Goal: Task Accomplishment & Management: Manage account settings

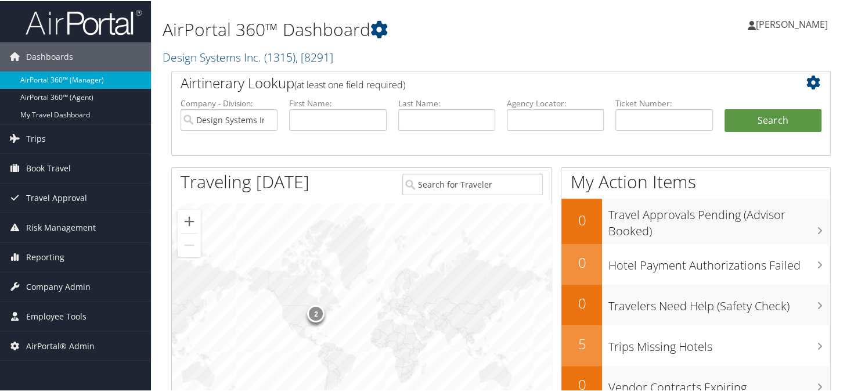
drag, startPoint x: 202, startPoint y: 54, endPoint x: 264, endPoint y: 78, distance: 66.5
click at [203, 55] on link "Design Systems Inc. ( 1315 ) , [ 8291 ]" at bounding box center [248, 56] width 171 height 16
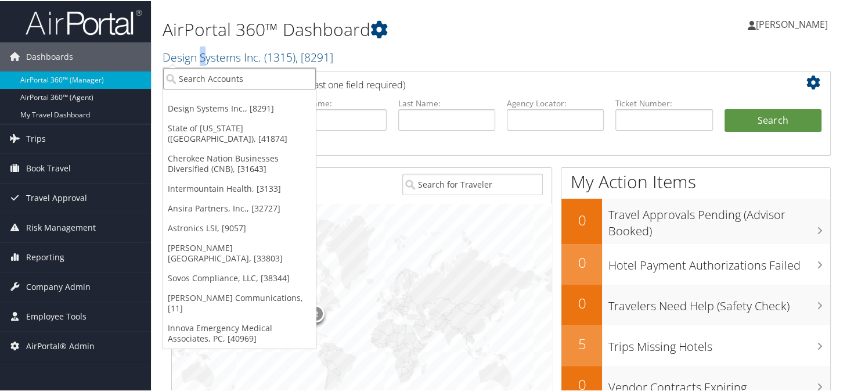
click at [254, 85] on input "search" at bounding box center [239, 77] width 153 height 21
type input "s"
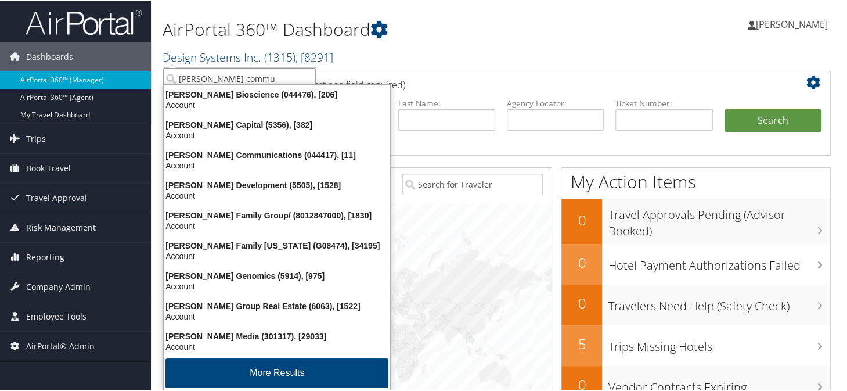
type input "sorenson commun"
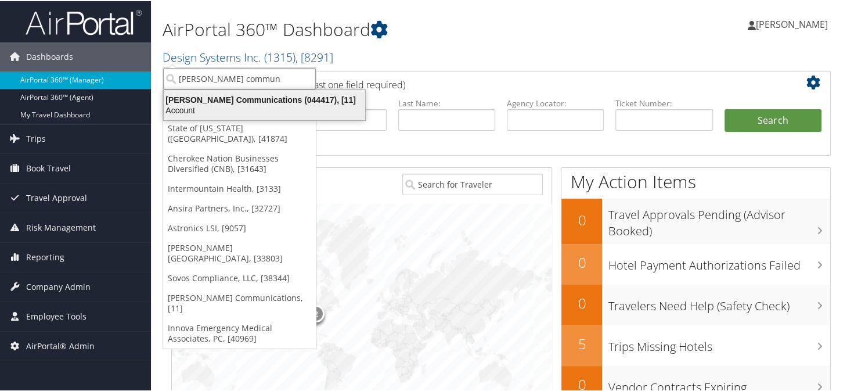
click at [257, 112] on div "Account" at bounding box center [264, 109] width 215 height 10
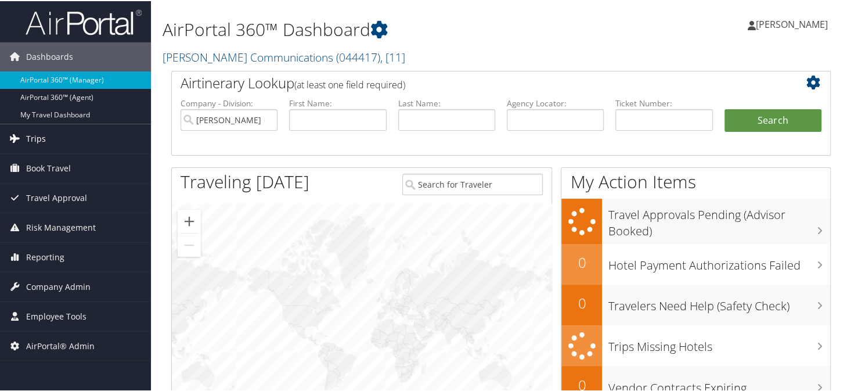
click at [51, 137] on link "Trips" at bounding box center [75, 137] width 151 height 29
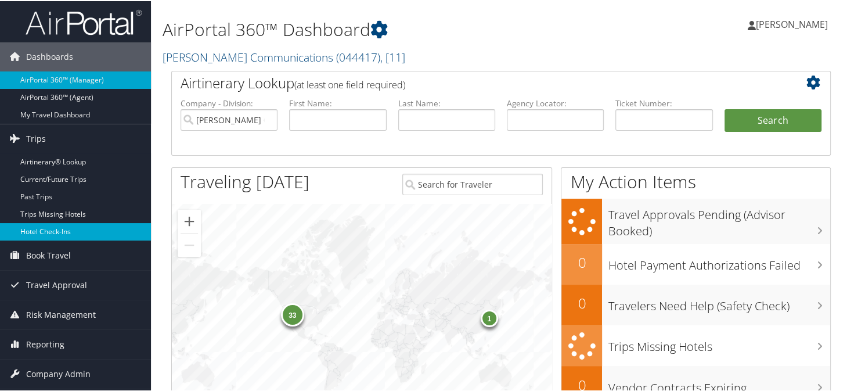
click at [52, 229] on link "Hotel Check-ins" at bounding box center [75, 230] width 151 height 17
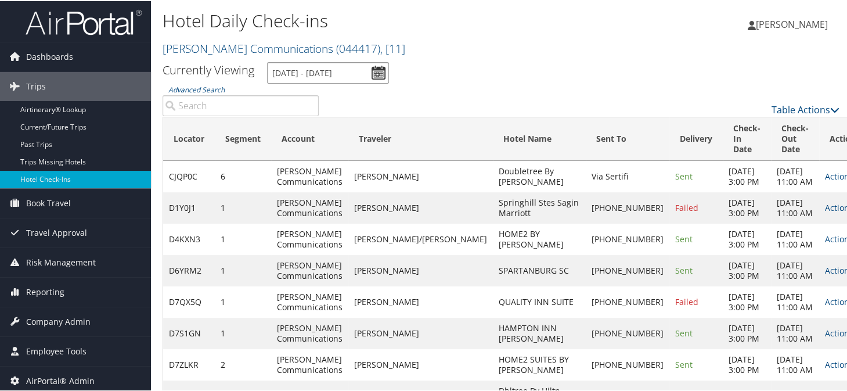
click at [379, 64] on input "[DATE] - [DATE]" at bounding box center [328, 71] width 122 height 21
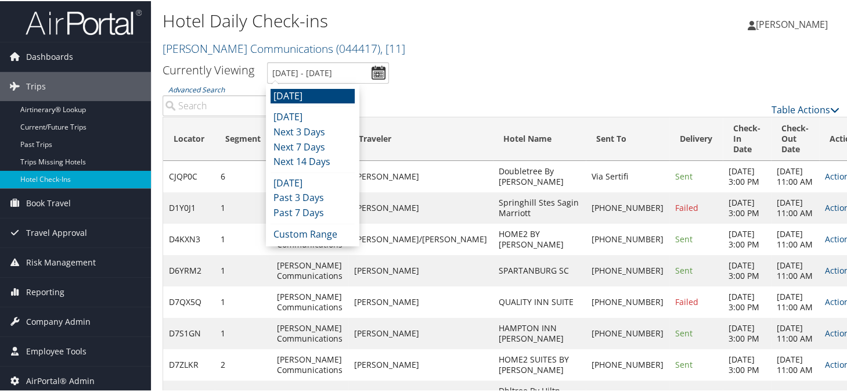
drag, startPoint x: 293, startPoint y: 194, endPoint x: 276, endPoint y: 147, distance: 50.3
click at [294, 194] on li "Past 3 Days" at bounding box center [313, 196] width 84 height 15
type input "[DATE] - [DATE]"
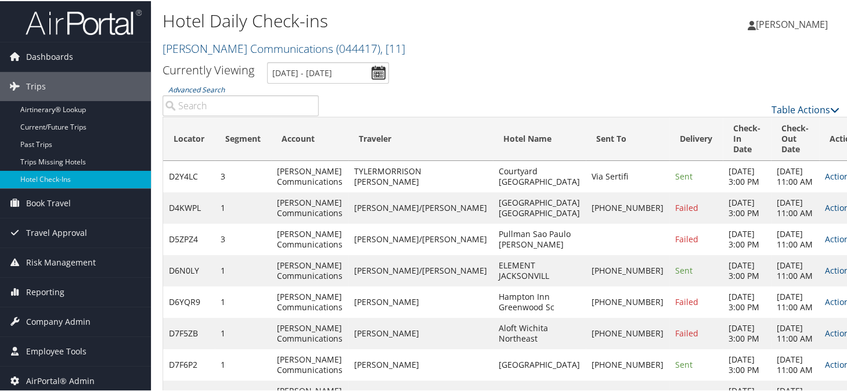
click at [219, 105] on input "Advanced Search" at bounding box center [241, 104] width 156 height 21
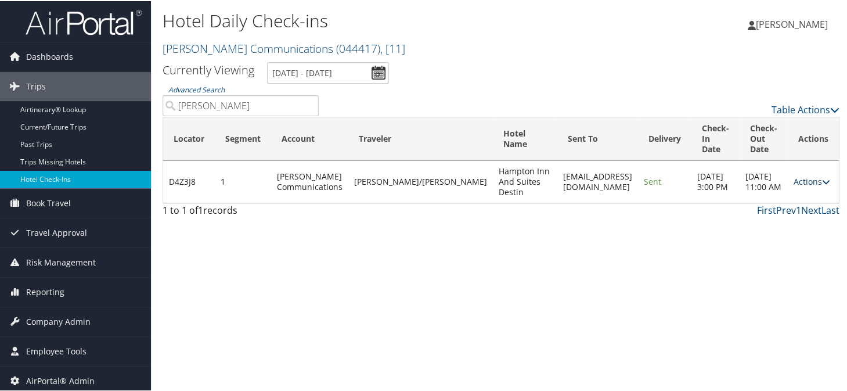
type input "storie"
click at [801, 181] on link "Actions" at bounding box center [812, 180] width 37 height 11
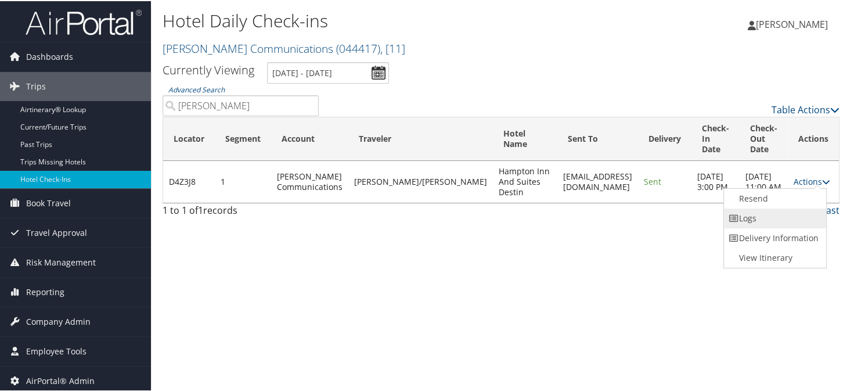
click at [751, 221] on link "Logs" at bounding box center [773, 217] width 99 height 20
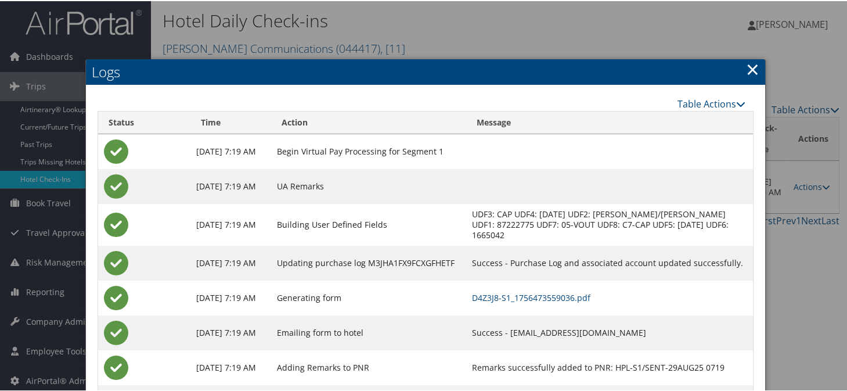
click at [502, 296] on td "D4Z3J8-S1_1756473559036.pdf" at bounding box center [609, 296] width 287 height 35
click at [535, 291] on link "D4Z3J8-S1_1756473559036.pdf" at bounding box center [531, 296] width 118 height 11
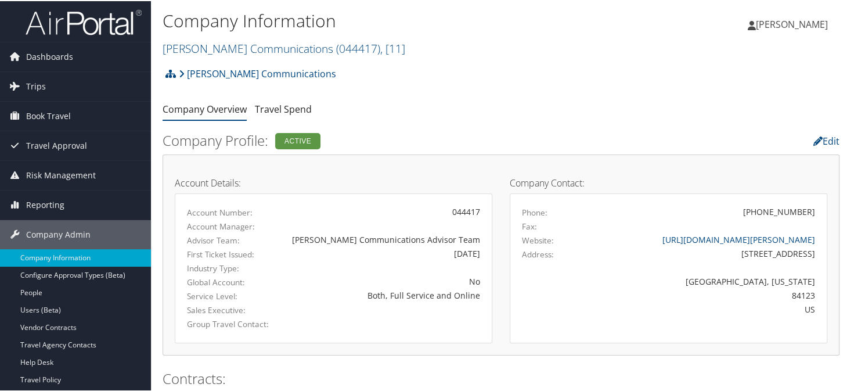
drag, startPoint x: 194, startPoint y: 49, endPoint x: 208, endPoint y: 63, distance: 19.7
click at [196, 50] on link "Sorenson Communications ( 044417 ) , [ 11 ]" at bounding box center [284, 47] width 243 height 16
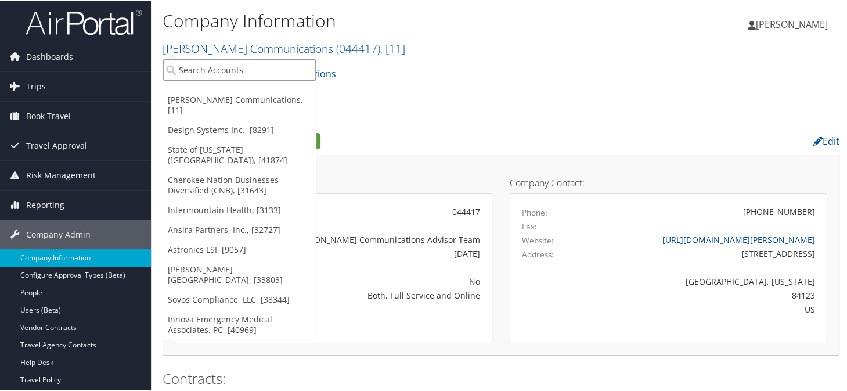
click at [208, 63] on input "search" at bounding box center [239, 68] width 153 height 21
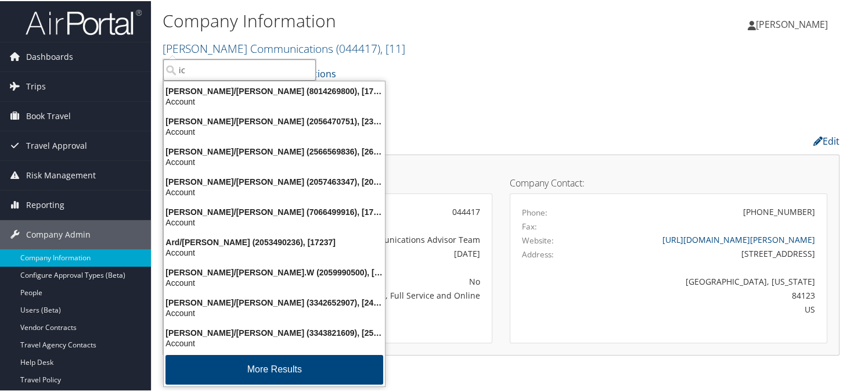
type input "i"
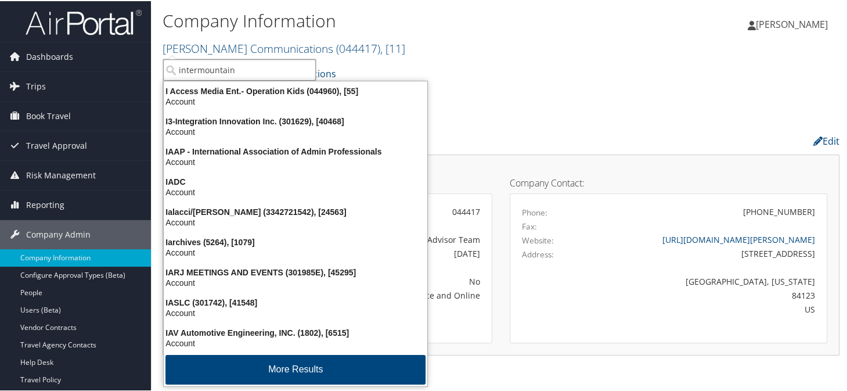
type input "intermountain"
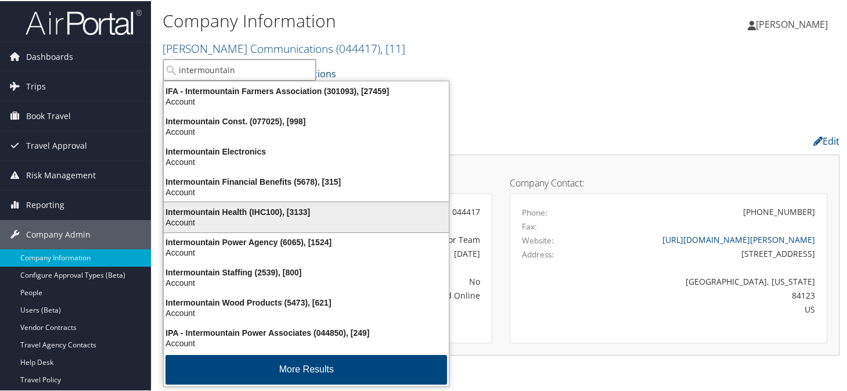
click at [251, 210] on div "Intermountain Health (IHC100), [3133]" at bounding box center [306, 211] width 299 height 10
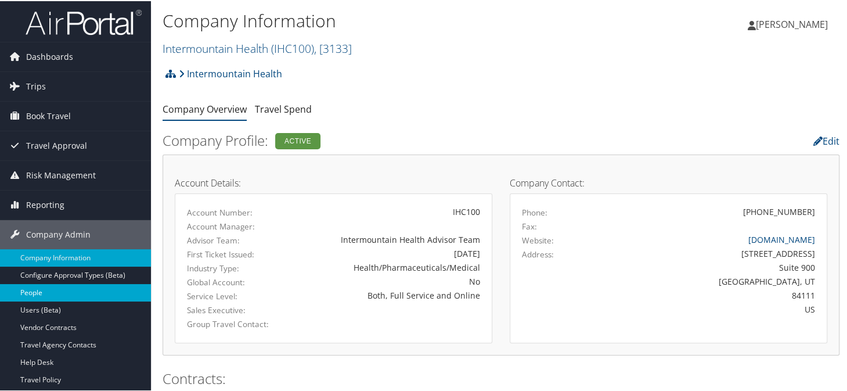
click at [42, 292] on link "People" at bounding box center [75, 291] width 151 height 17
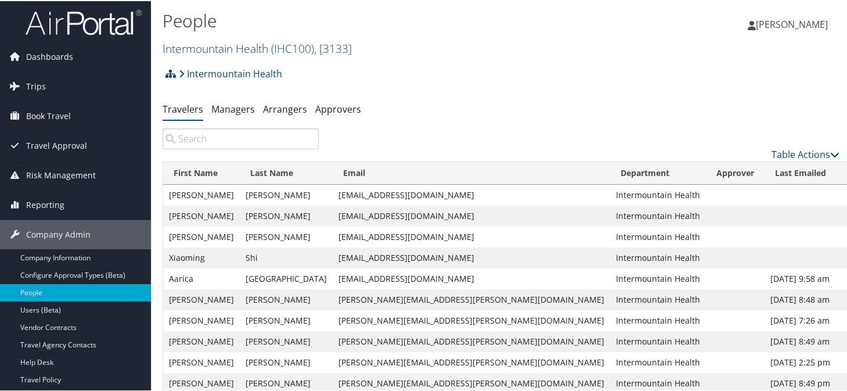
click at [202, 149] on div "Table Actions" at bounding box center [501, 143] width 694 height 33
drag, startPoint x: 202, startPoint y: 132, endPoint x: 203, endPoint y: 138, distance: 6.5
click at [203, 134] on input "search" at bounding box center [241, 137] width 156 height 21
click at [204, 141] on input "search" at bounding box center [241, 137] width 156 height 21
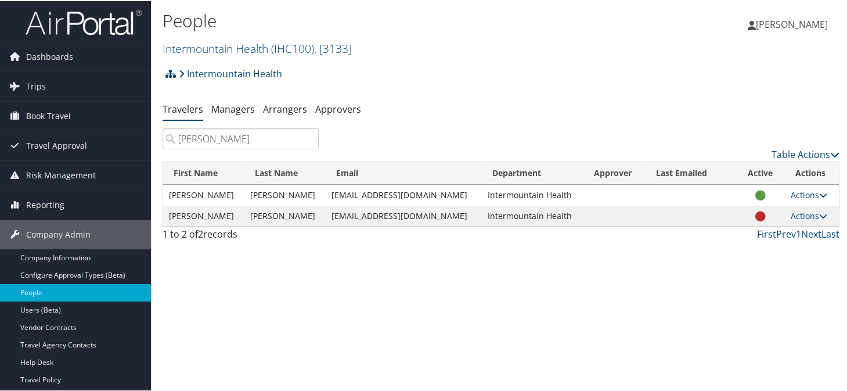
type input "joshua clark"
click at [791, 188] on link "Actions" at bounding box center [809, 193] width 37 height 11
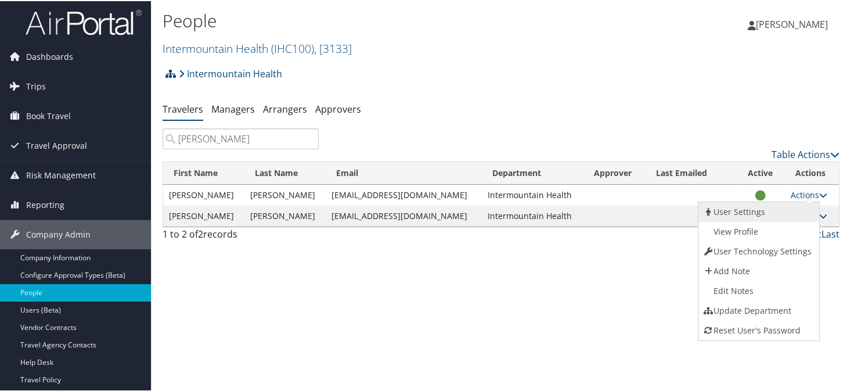
click at [747, 209] on link "User Settings" at bounding box center [757, 211] width 118 height 20
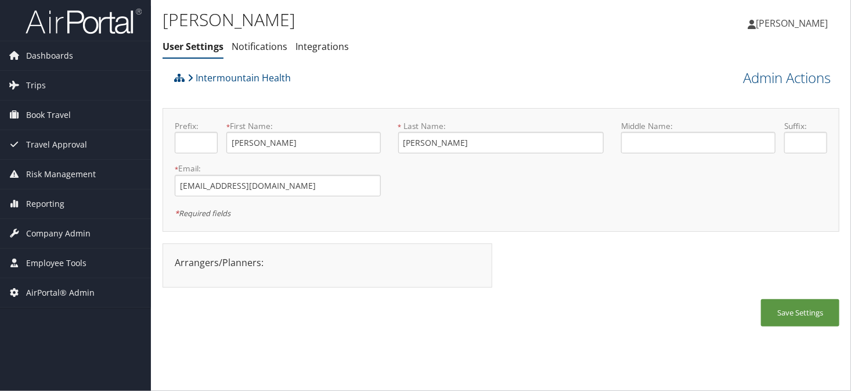
click at [423, 43] on ul "User Settings Notifications Integrations" at bounding box center [388, 47] width 451 height 21
click at [763, 78] on link "Admin Actions" at bounding box center [787, 78] width 88 height 20
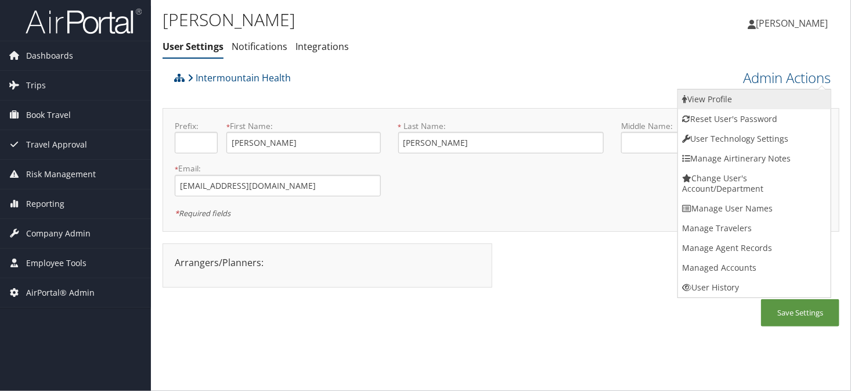
click at [720, 96] on link "View Profile" at bounding box center [754, 99] width 153 height 20
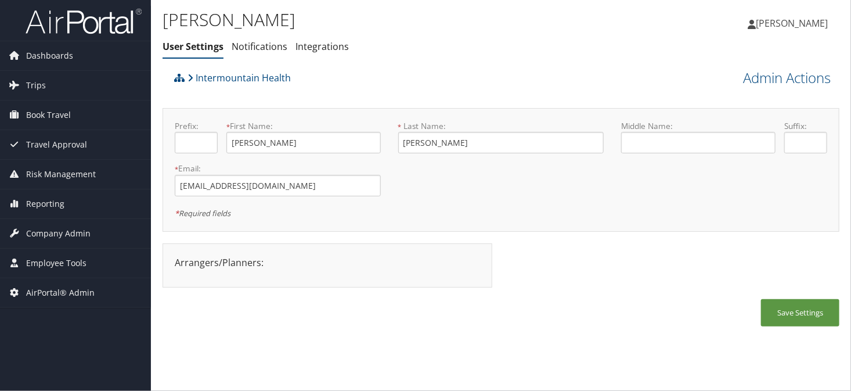
drag, startPoint x: 450, startPoint y: 65, endPoint x: 672, endPoint y: 100, distance: 225.1
click at [451, 65] on div "Joshua Clark User Settings Notifications Integrations User Settings Notificatio…" at bounding box center [388, 36] width 451 height 60
click at [755, 81] on link "Admin Actions" at bounding box center [787, 78] width 88 height 20
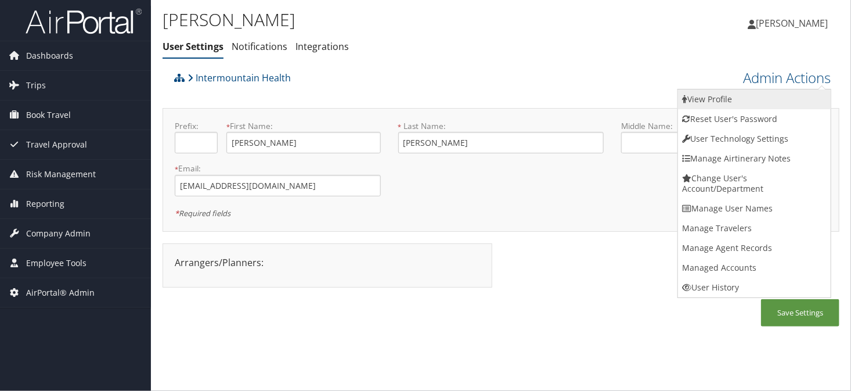
click at [707, 103] on link "View Profile" at bounding box center [754, 99] width 153 height 20
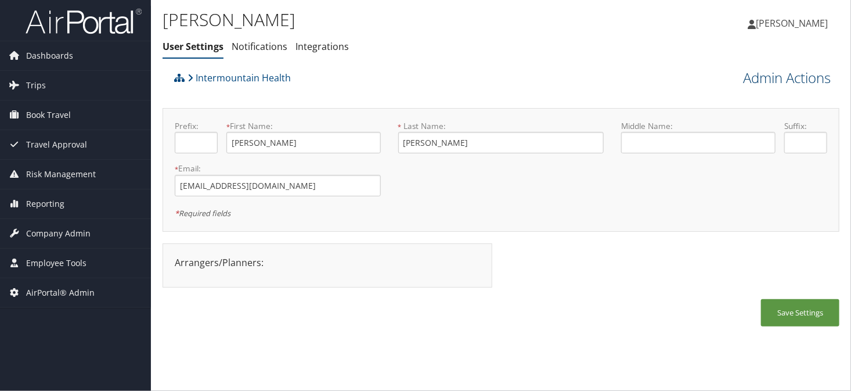
click at [749, 79] on link "Admin Actions" at bounding box center [787, 78] width 88 height 20
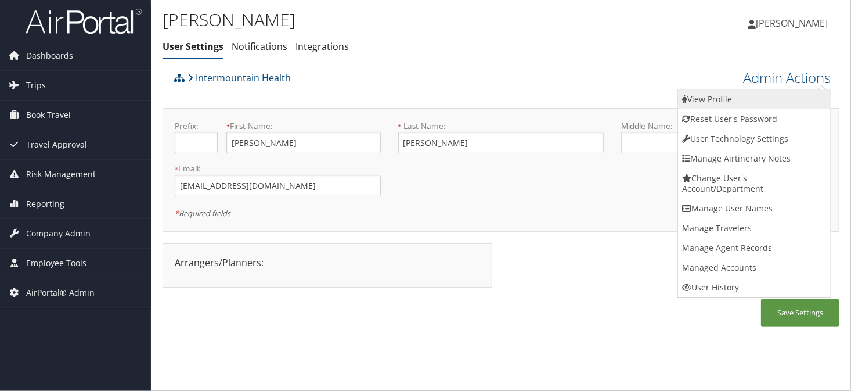
click at [695, 93] on link "View Profile" at bounding box center [754, 99] width 153 height 20
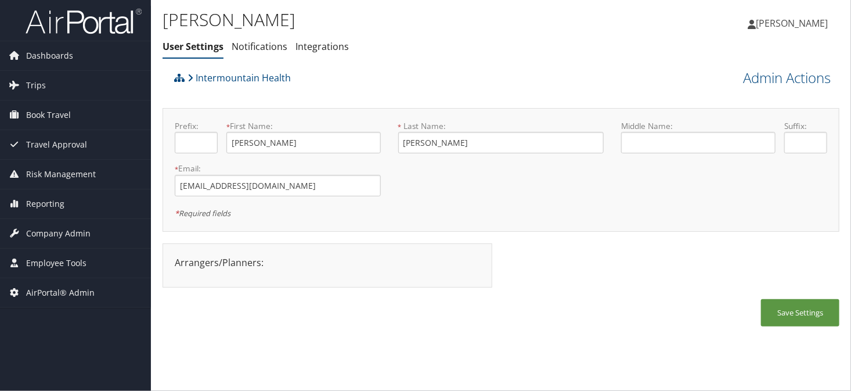
click at [438, 19] on h1 "Joshua Clark" at bounding box center [388, 20] width 451 height 24
click at [61, 237] on span "Company Admin" at bounding box center [58, 233] width 64 height 29
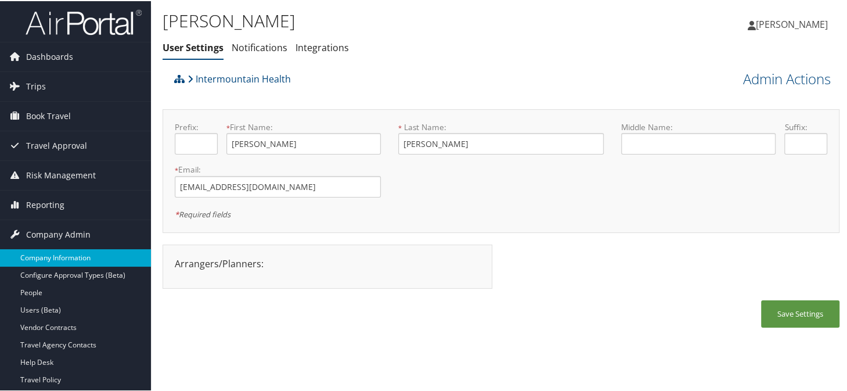
click at [53, 257] on link "Company Information" at bounding box center [75, 256] width 151 height 17
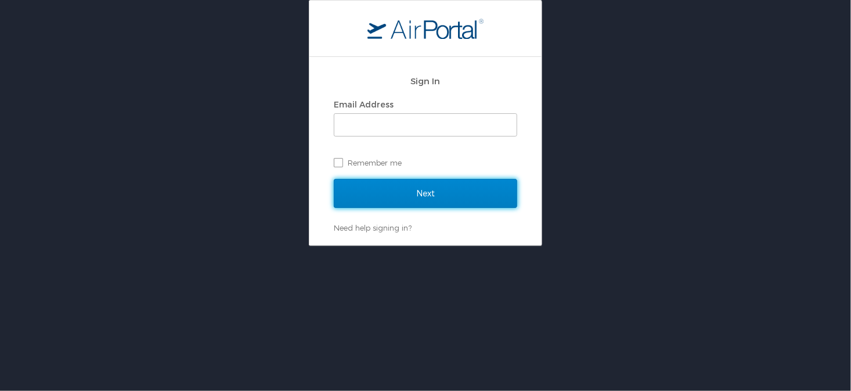
click at [374, 196] on input "Next" at bounding box center [425, 193] width 183 height 29
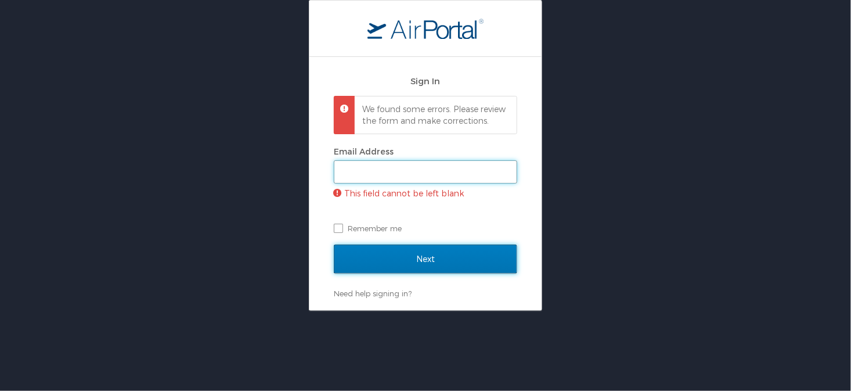
click at [397, 181] on input "Email Address" at bounding box center [425, 172] width 182 height 22
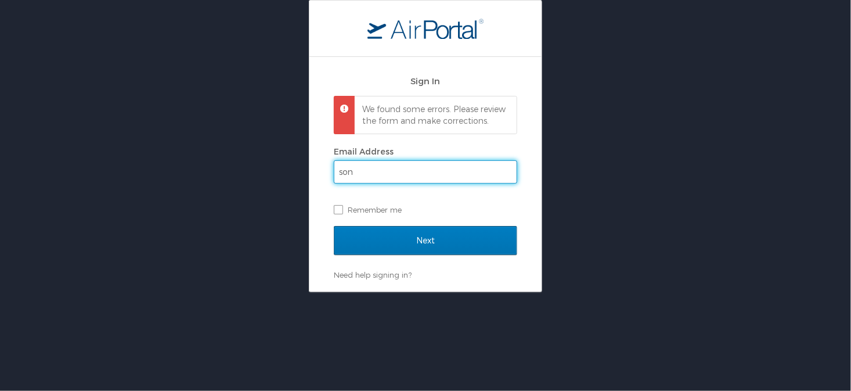
type input "[PERSON_NAME][EMAIL_ADDRESS][PERSON_NAME][DOMAIN_NAME]"
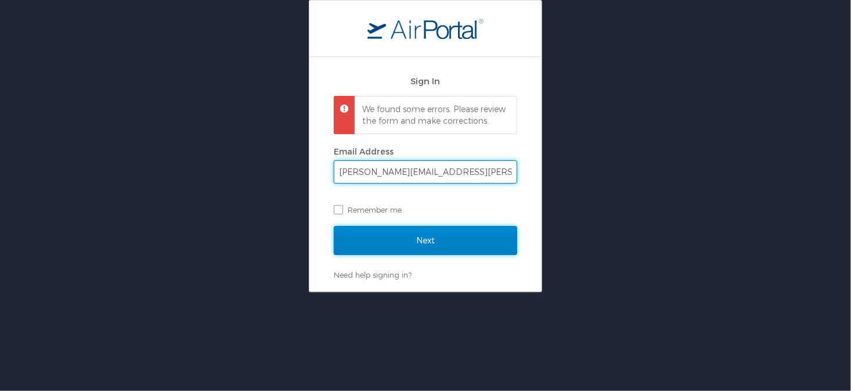
click at [420, 246] on input "Next" at bounding box center [425, 240] width 183 height 29
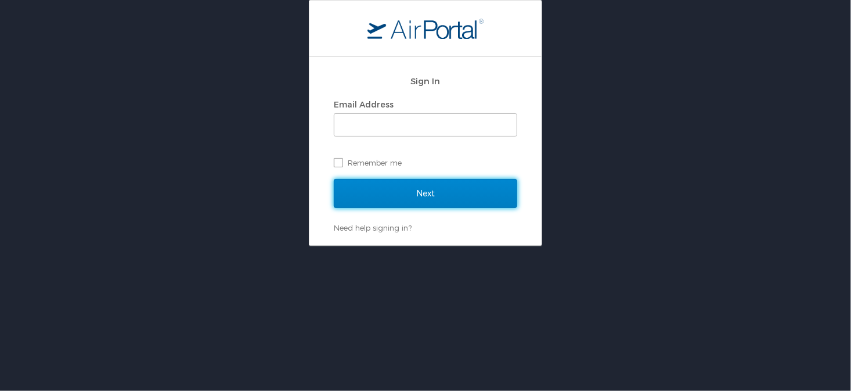
click at [376, 204] on input "Next" at bounding box center [425, 193] width 183 height 29
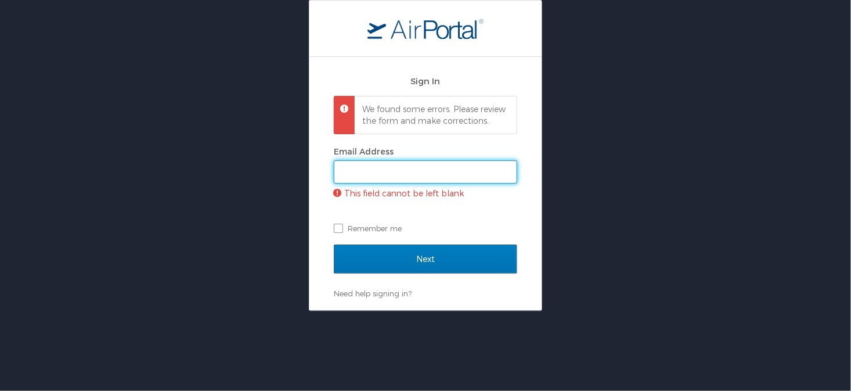
click at [375, 182] on input "Email Address" at bounding box center [425, 172] width 182 height 22
type input "sonya.marmolejo@cbtravel.com"
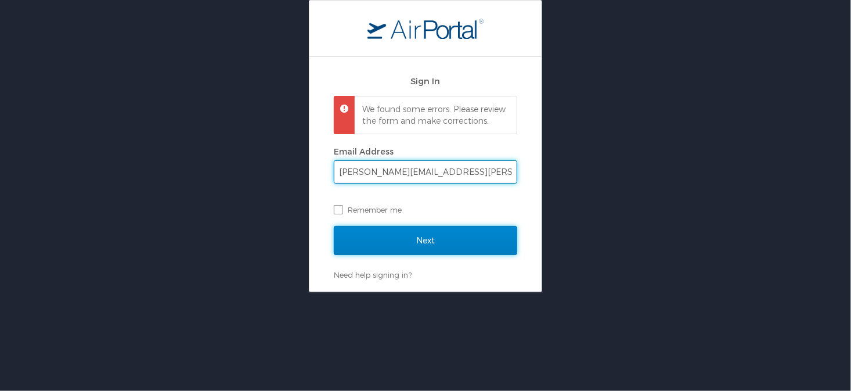
click at [420, 250] on input "Next" at bounding box center [425, 240] width 183 height 29
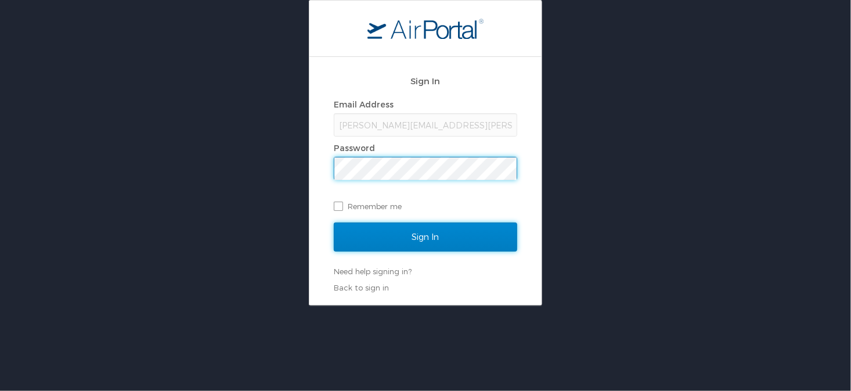
click at [421, 248] on input "Sign In" at bounding box center [425, 236] width 183 height 29
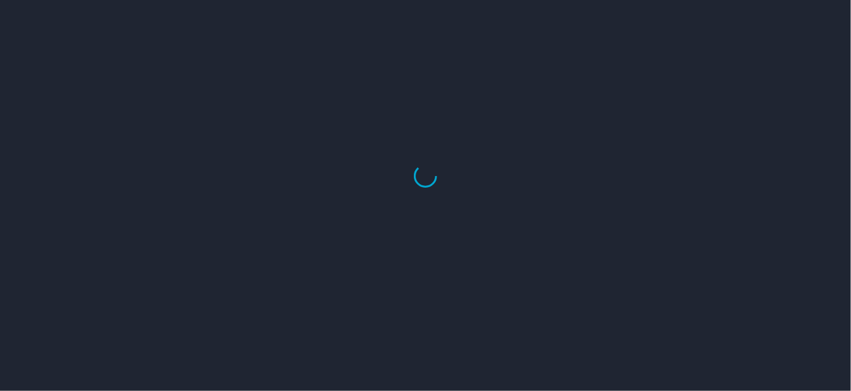
select select "US"
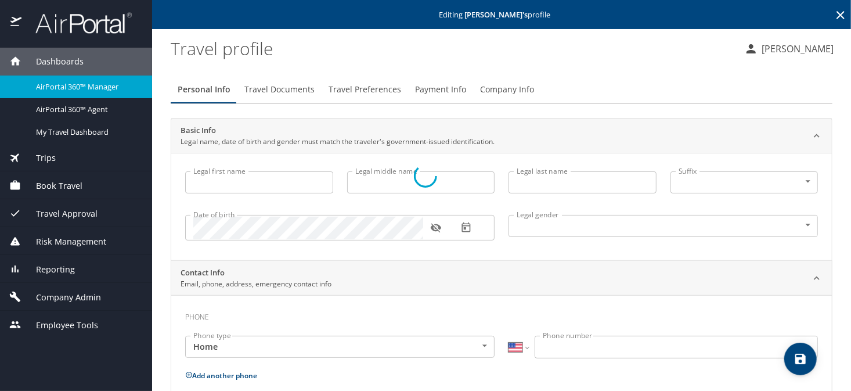
type input "Joshua"
type input "Clark"
type input "Male"
select select "US"
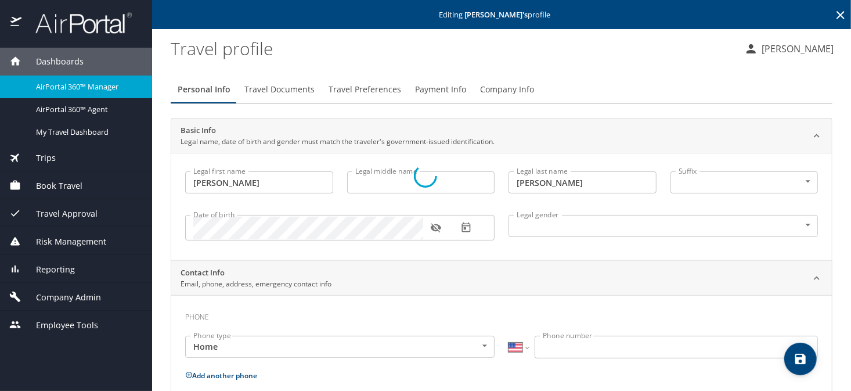
select select "US"
click at [415, 82] on span "Payment Info" at bounding box center [440, 89] width 51 height 15
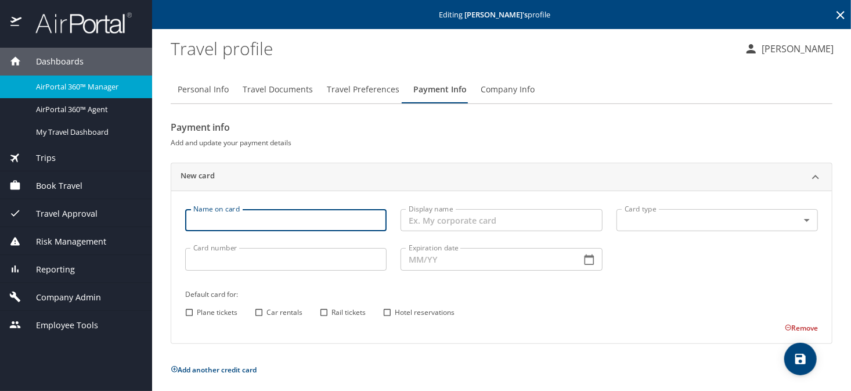
click at [210, 225] on input "Name on card" at bounding box center [285, 220] width 201 height 22
type input "Joshua Clark"
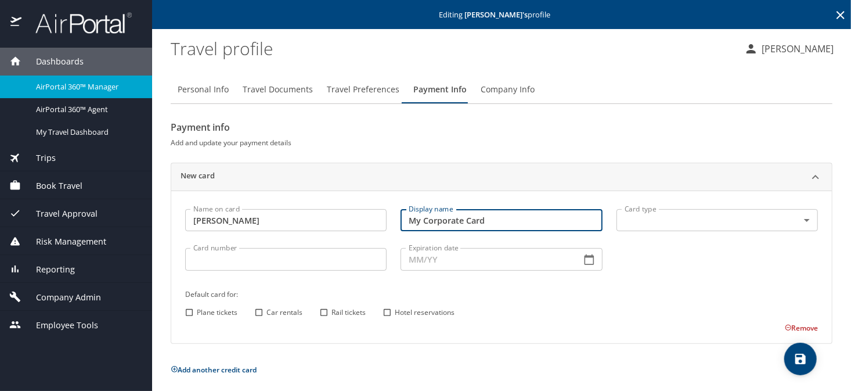
type input "My Corporate Card"
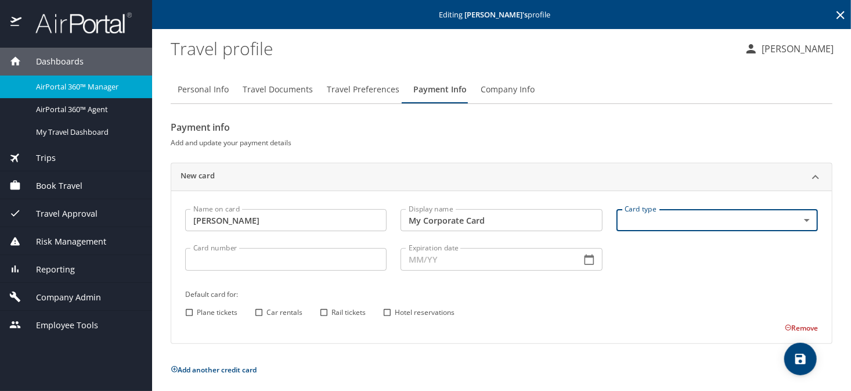
click at [643, 229] on body "Dashboards AirPortal 360™ Manager AirPortal 360™ Agent My Travel Dashboard Trip…" at bounding box center [425, 195] width 851 height 391
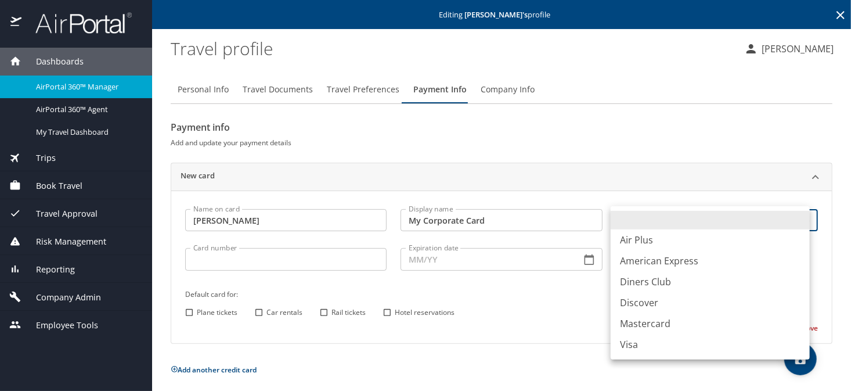
click at [627, 349] on li "Visa" at bounding box center [710, 344] width 199 height 21
type input "VI"
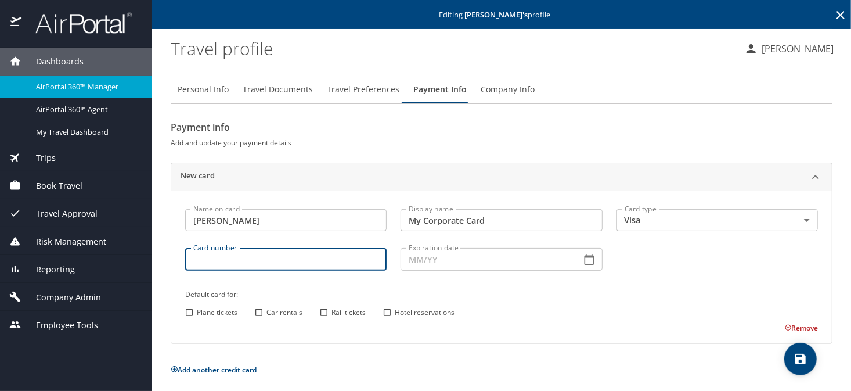
click at [243, 258] on input "Card number" at bounding box center [285, 259] width 201 height 22
type input "4485597356373093"
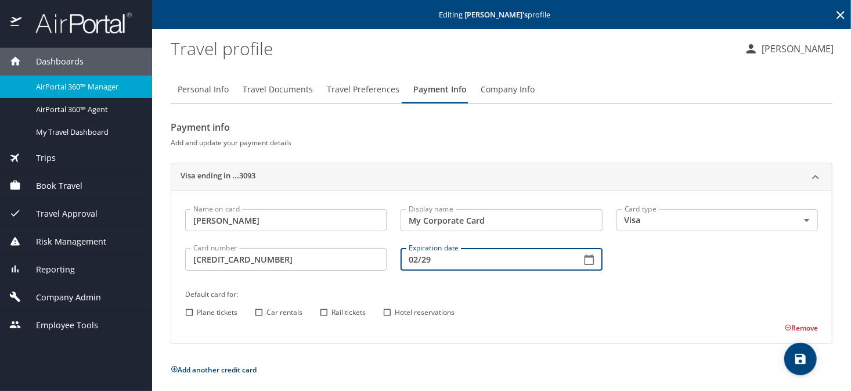
type input "02/29"
click at [188, 312] on input "Plane tickets" at bounding box center [189, 312] width 15 height 15
checkbox input "true"
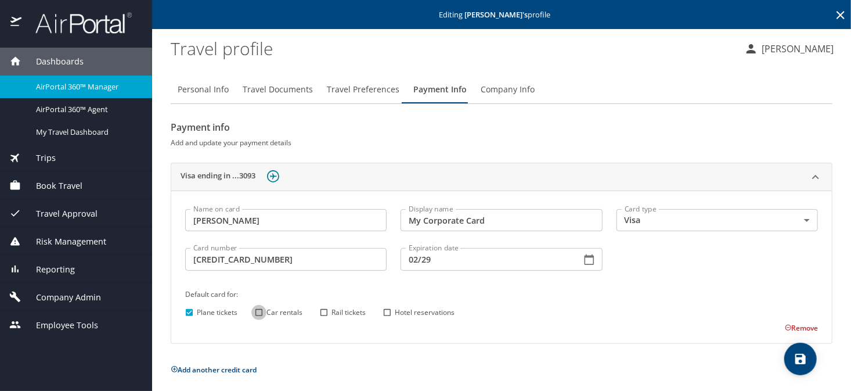
click at [262, 314] on input "Car rentals" at bounding box center [258, 312] width 15 height 15
checkbox input "true"
click at [319, 309] on input "Rail tickets" at bounding box center [323, 312] width 15 height 15
checkbox input "true"
click at [384, 311] on input "Hotel reservations" at bounding box center [387, 312] width 15 height 15
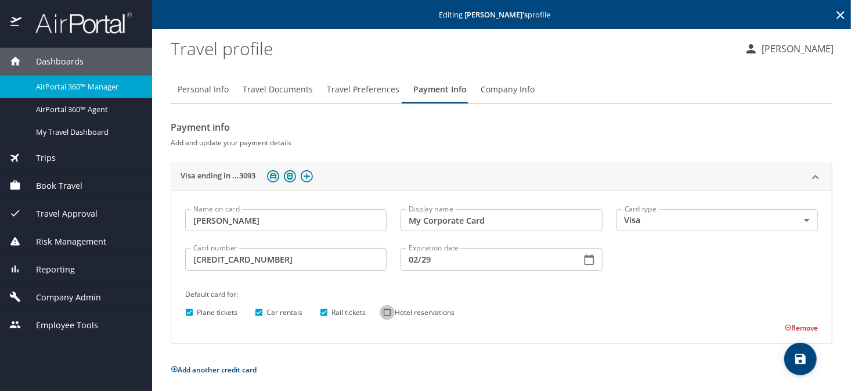
checkbox input "true"
click at [801, 358] on icon "save" at bounding box center [800, 359] width 10 height 10
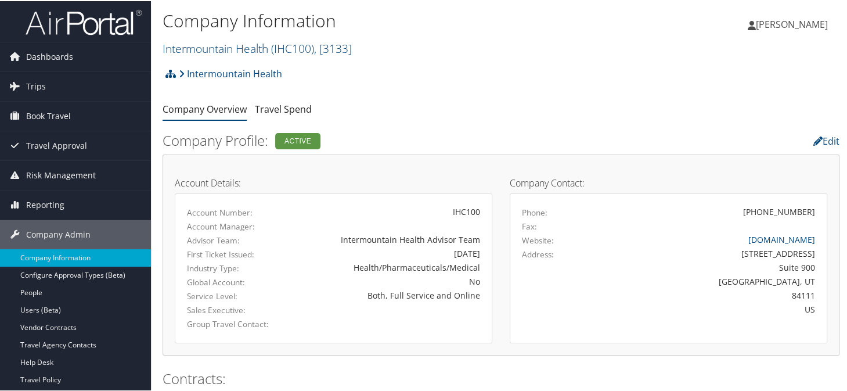
click at [212, 52] on link "Intermountain Health ( IHC100 ) , [ 3133 ]" at bounding box center [257, 47] width 189 height 16
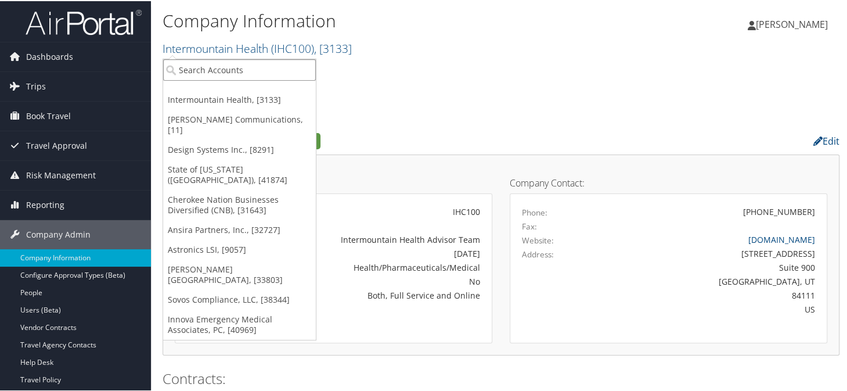
click at [222, 70] on input "search" at bounding box center [239, 68] width 153 height 21
click at [222, 159] on link "State of Louisiana (SOLA), [41874]" at bounding box center [239, 174] width 153 height 30
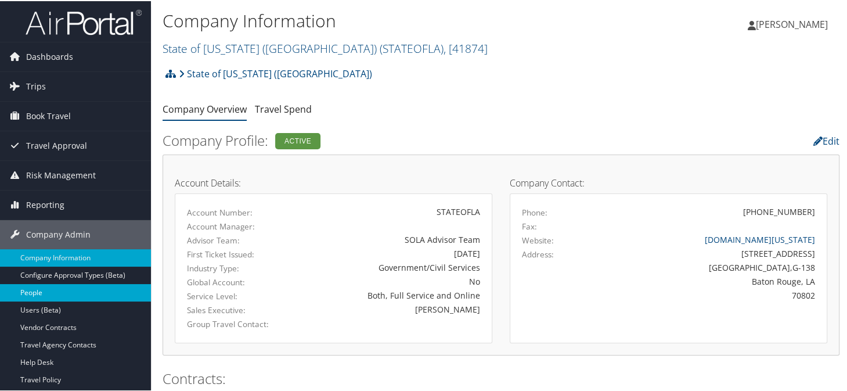
click at [37, 294] on link "People" at bounding box center [75, 291] width 151 height 17
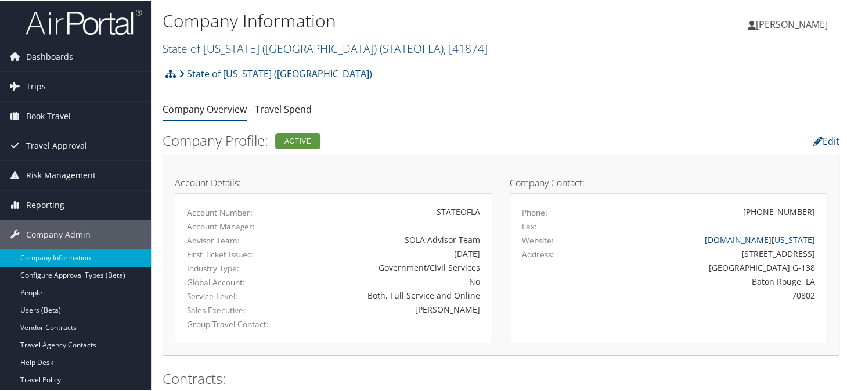
click at [438, 92] on div "State of Louisiana (SOLA) Account Structure State of Louisiana (SOLA) (STATEOFL…" at bounding box center [501, 76] width 677 height 31
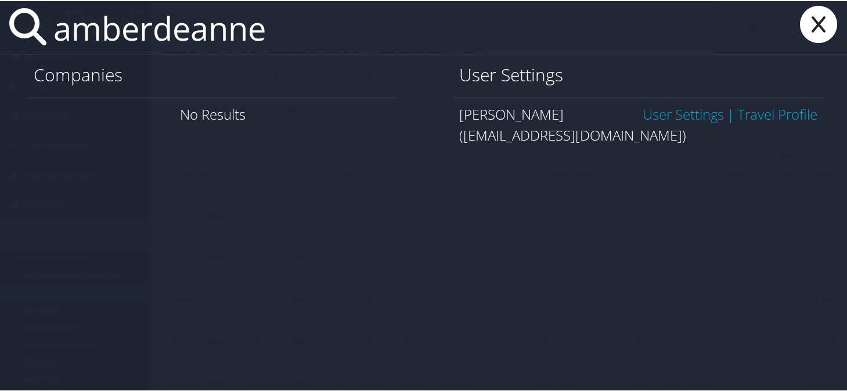
type input "amberdeanne"
click at [672, 117] on link "User Settings" at bounding box center [683, 112] width 81 height 19
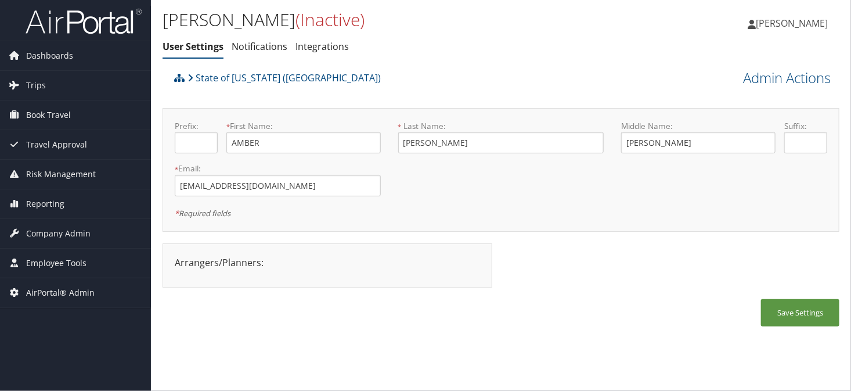
click at [445, 62] on div "[PERSON_NAME] (Inactive) User Settings Notifications Integrations User Settings…" at bounding box center [388, 36] width 451 height 60
click at [440, 28] on h1 "AMBER MAIER (Inactive)" at bounding box center [388, 20] width 451 height 24
click at [469, 37] on ul "User Settings Notifications Integrations" at bounding box center [388, 47] width 451 height 21
click at [433, 63] on div "AMBER MAIER (Inactive) User Settings Notifications Integrations User Settings N…" at bounding box center [388, 36] width 451 height 60
click at [496, 49] on ul "User Settings Notifications Integrations" at bounding box center [388, 47] width 451 height 21
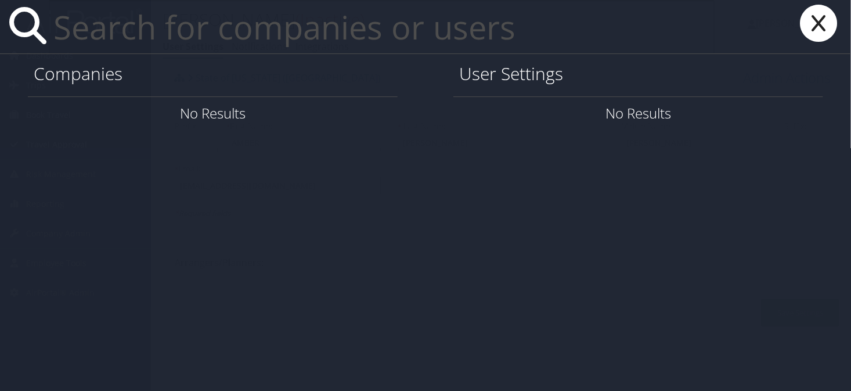
click at [283, 37] on input "text" at bounding box center [382, 26] width 666 height 53
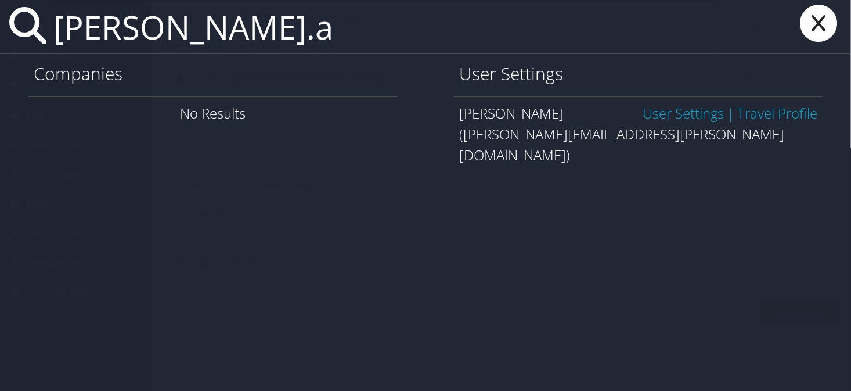
type input "wenda.a"
click at [655, 120] on link "User Settings" at bounding box center [683, 112] width 81 height 19
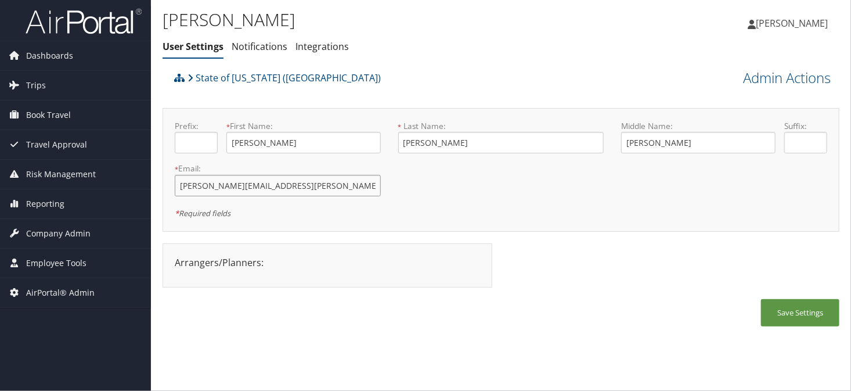
drag, startPoint x: 330, startPoint y: 185, endPoint x: 170, endPoint y: 186, distance: 160.8
click at [170, 186] on div "* Email: wenda.a.woolf.nfg@army.mil This field is required" at bounding box center [278, 184] width 224 height 42
click at [425, 53] on ul "User Settings Notifications Integrations" at bounding box center [388, 47] width 451 height 21
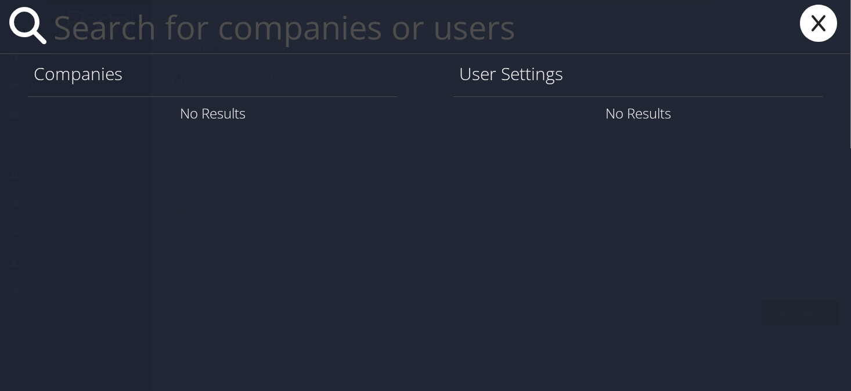
click at [302, 41] on input "text" at bounding box center [382, 26] width 666 height 53
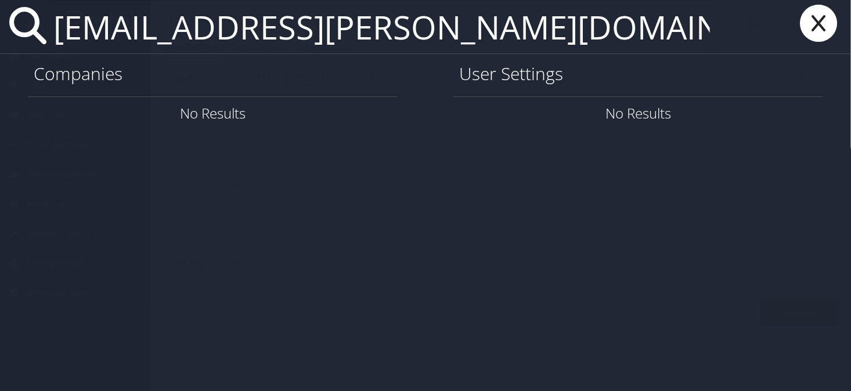
type input "baron.andrus@la.gov"
drag, startPoint x: 387, startPoint y: 34, endPoint x: 50, endPoint y: 31, distance: 337.3
click at [50, 31] on input "baron.andrus@la.gov" at bounding box center [382, 26] width 666 height 53
click at [838, 18] on icon at bounding box center [818, 23] width 46 height 37
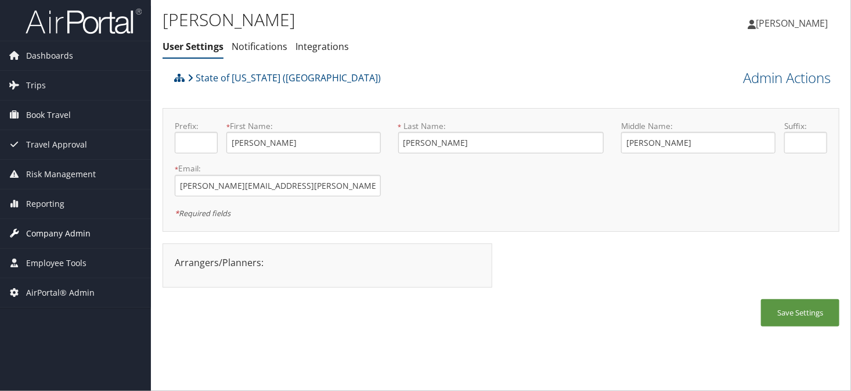
click at [51, 234] on span "Company Admin" at bounding box center [58, 233] width 64 height 29
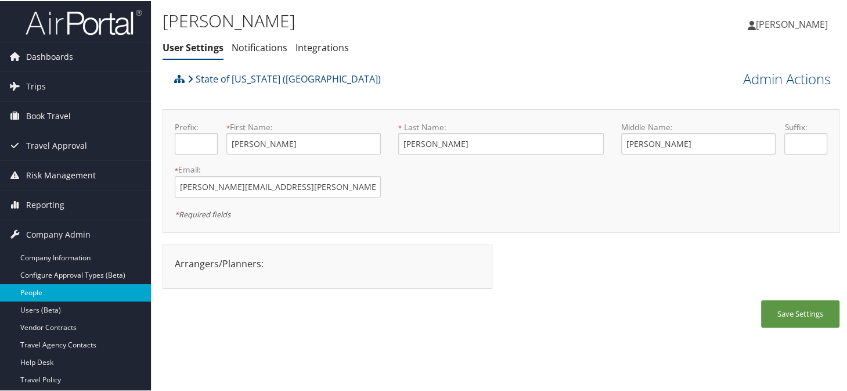
click at [46, 283] on link "People" at bounding box center [75, 291] width 151 height 17
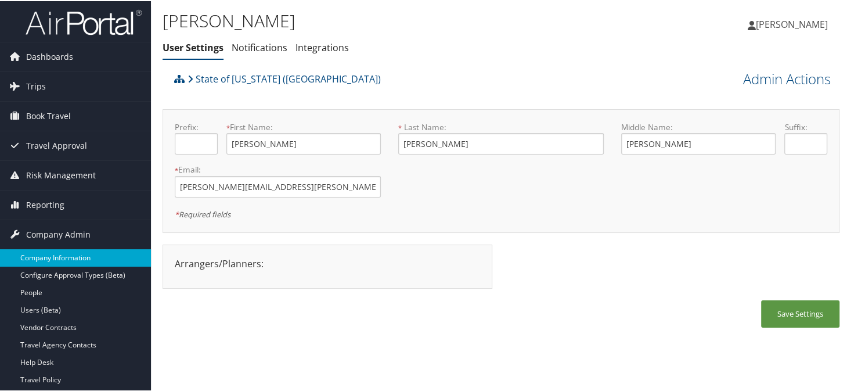
click at [62, 257] on link "Company Information" at bounding box center [75, 256] width 151 height 17
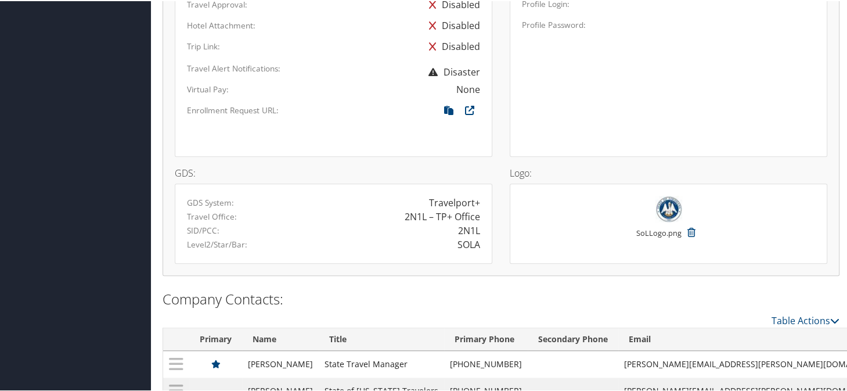
scroll to position [873, 0]
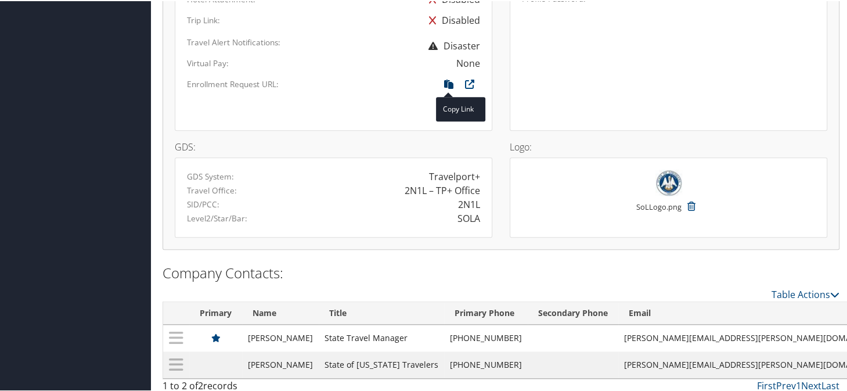
click at [444, 78] on icon at bounding box center [448, 85] width 21 height 15
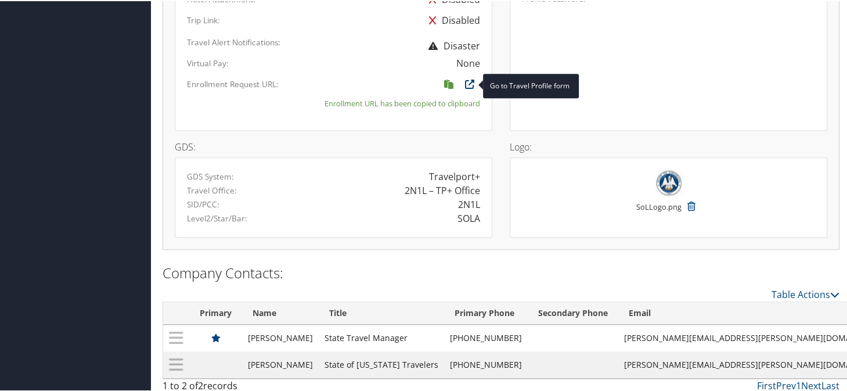
click at [480, 79] on span at bounding box center [469, 83] width 21 height 13
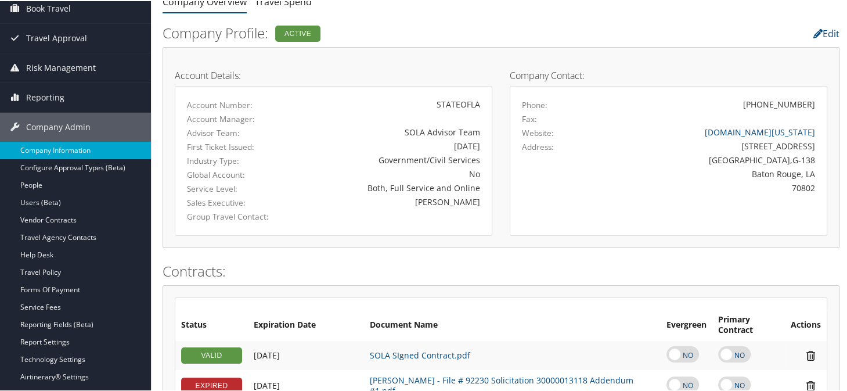
scroll to position [0, 0]
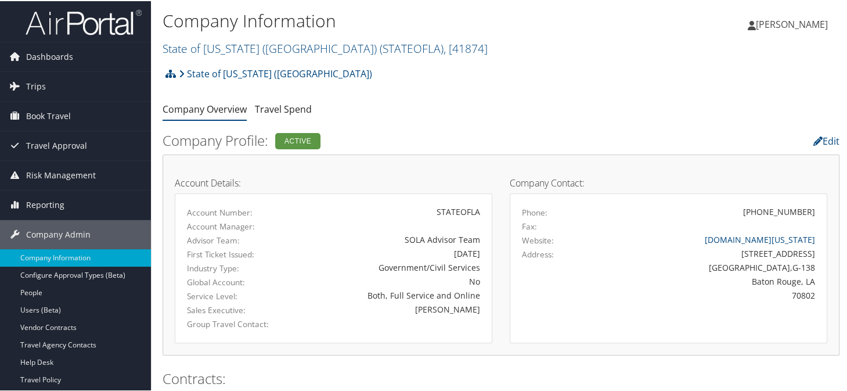
click at [242, 55] on link "State of Louisiana (SOLA) ( STATEOFLA ) , [ 41874 ]" at bounding box center [325, 47] width 325 height 16
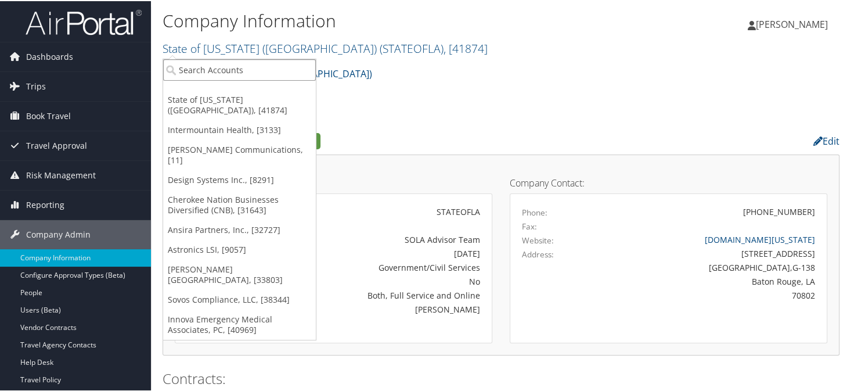
click at [236, 69] on input "search" at bounding box center [239, 68] width 153 height 21
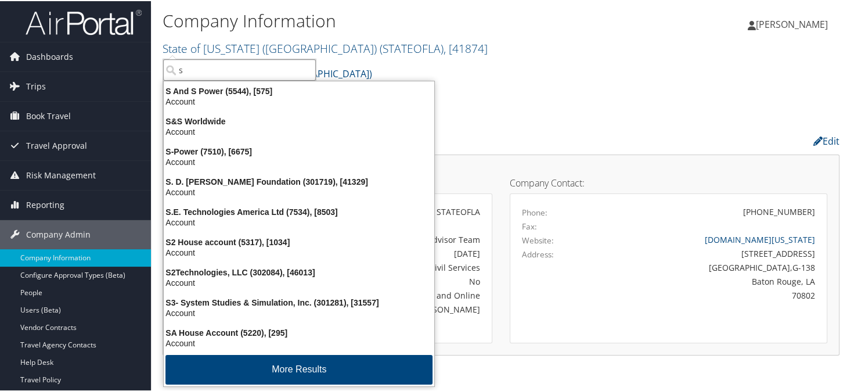
type input "s2"
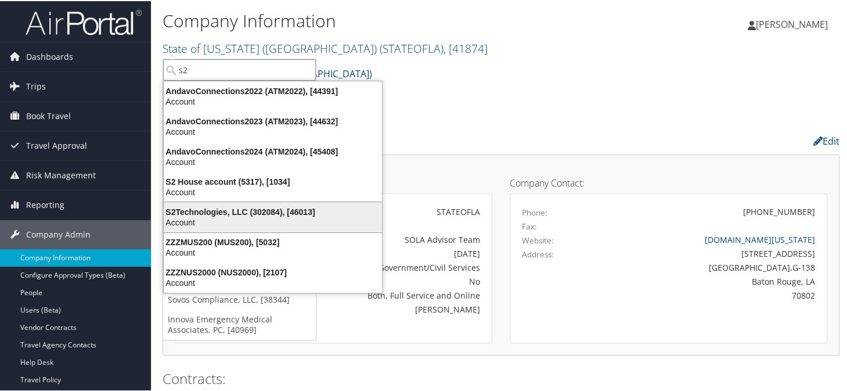
click at [196, 214] on div "S2Technologies, LLC (302084), [46013]" at bounding box center [273, 211] width 232 height 10
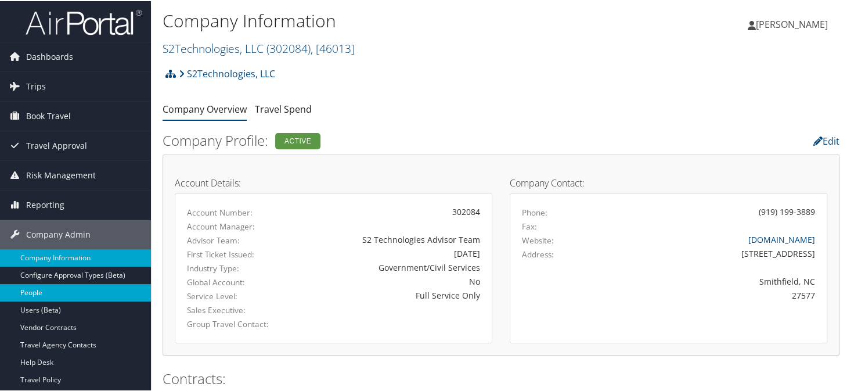
click at [25, 292] on link "People" at bounding box center [75, 291] width 151 height 17
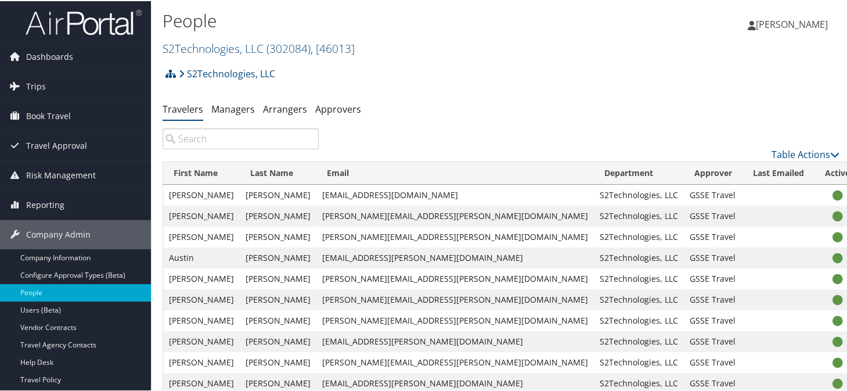
click at [341, 272] on td "bryan.buxton@s2-gov.com" at bounding box center [455, 277] width 278 height 21
click at [445, 99] on ul "Travelers Managers Arrangers Approvers" at bounding box center [501, 108] width 677 height 21
click at [227, 40] on link "S2Technologies, LLC ( 302084 ) , [ 46013 ]" at bounding box center [259, 47] width 192 height 16
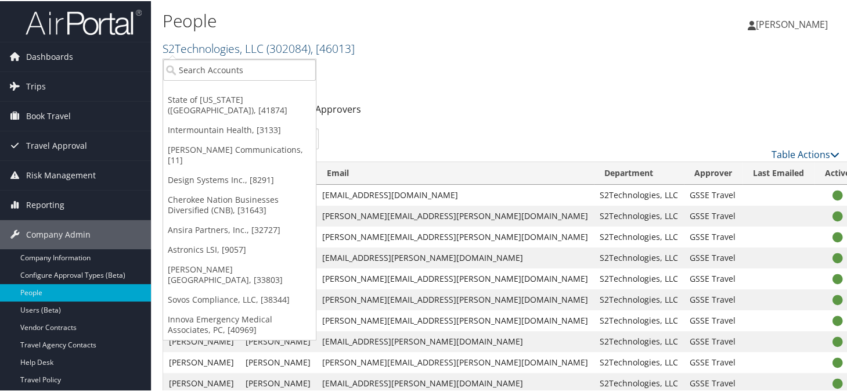
click at [228, 46] on link "S2Technologies, LLC ( 302084 ) , [ 46013 ]" at bounding box center [259, 47] width 192 height 16
click at [204, 53] on link "S2Technologies, LLC ( 302084 ) , [ 46013 ]" at bounding box center [259, 47] width 192 height 16
click at [422, 51] on h2 "S2Technologies, LLC ( 302084 ) , [ 46013 ]" at bounding box center [388, 47] width 451 height 20
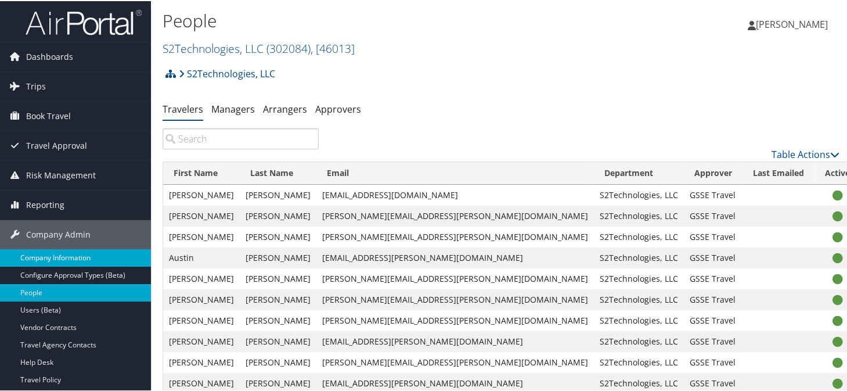
click at [52, 254] on link "Company Information" at bounding box center [75, 256] width 151 height 17
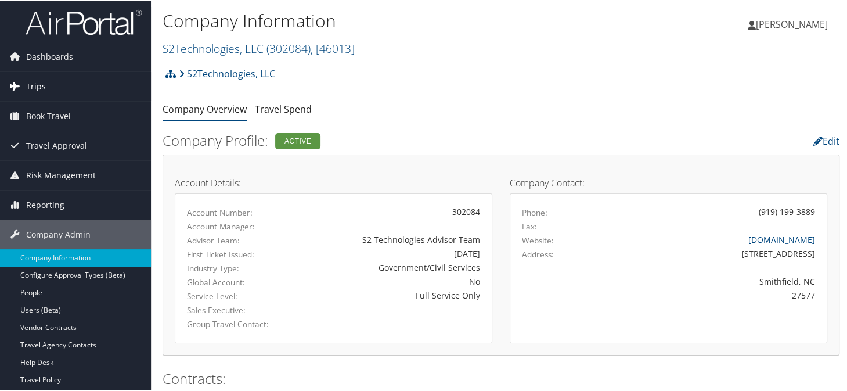
click at [49, 88] on link "Trips" at bounding box center [75, 85] width 151 height 29
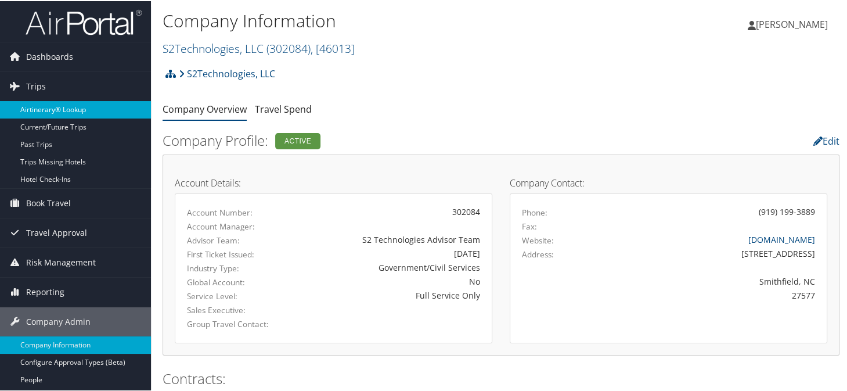
click at [50, 103] on link "Airtinerary® Lookup" at bounding box center [75, 108] width 151 height 17
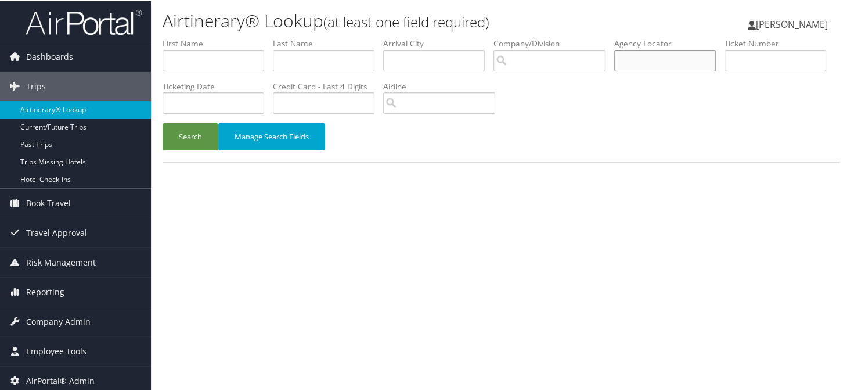
paste input "C1SY46"
type input "C1SY46"
click at [188, 143] on button "Search" at bounding box center [191, 135] width 56 height 27
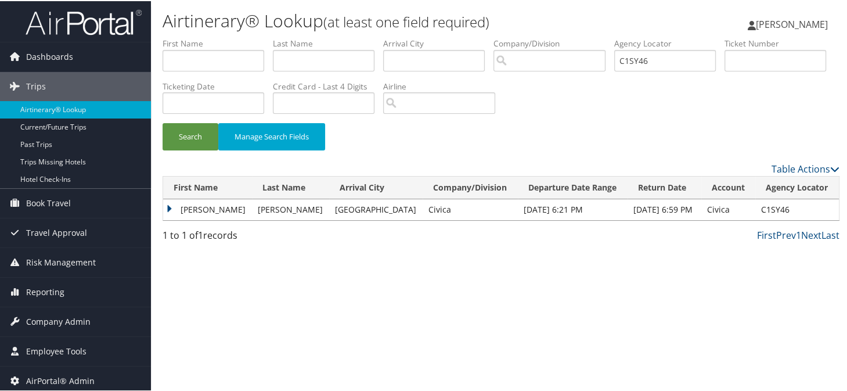
click at [165, 203] on td "MELISSA" at bounding box center [207, 208] width 89 height 21
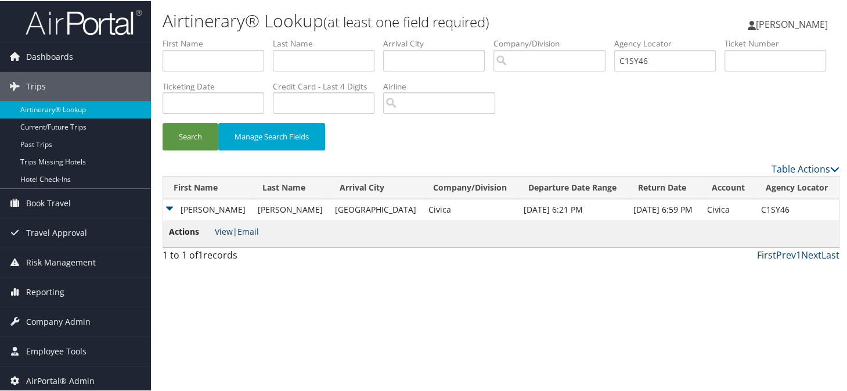
click at [225, 232] on link "View" at bounding box center [224, 230] width 18 height 11
click at [46, 323] on span "Company Admin" at bounding box center [58, 320] width 64 height 29
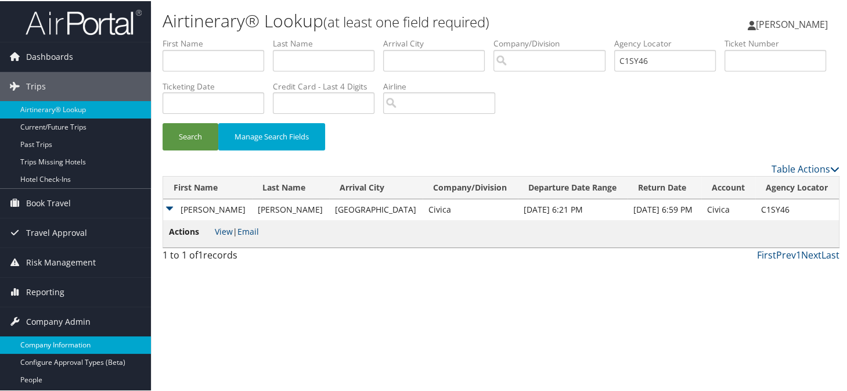
click at [51, 343] on link "Company Information" at bounding box center [75, 343] width 151 height 17
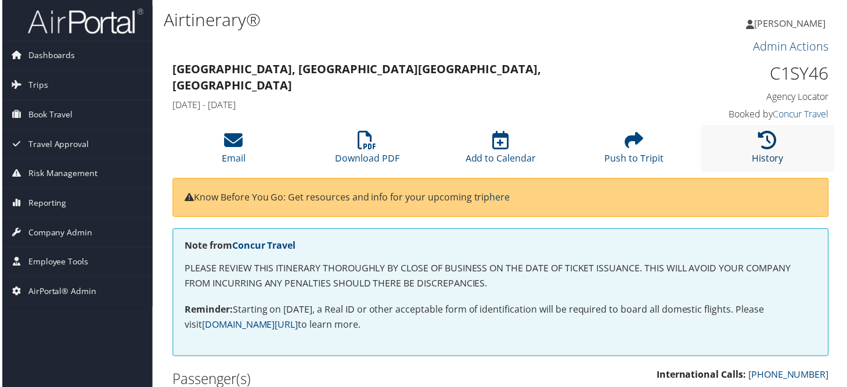
click at [766, 142] on icon at bounding box center [769, 140] width 19 height 19
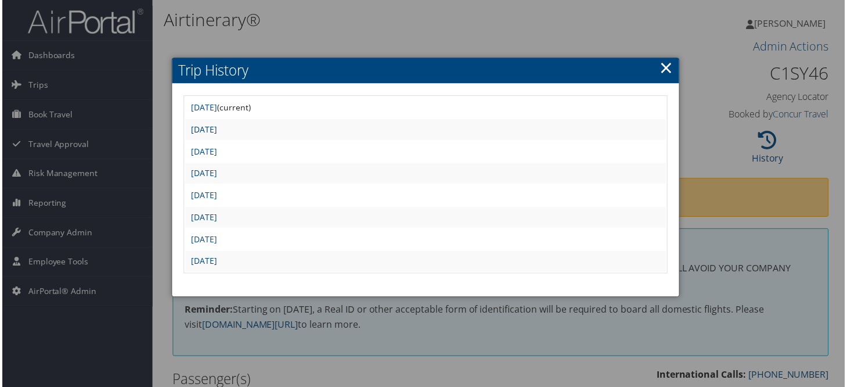
click at [216, 127] on link "Sat Jul 26 09:57:02 MDT 2025" at bounding box center [203, 129] width 26 height 11
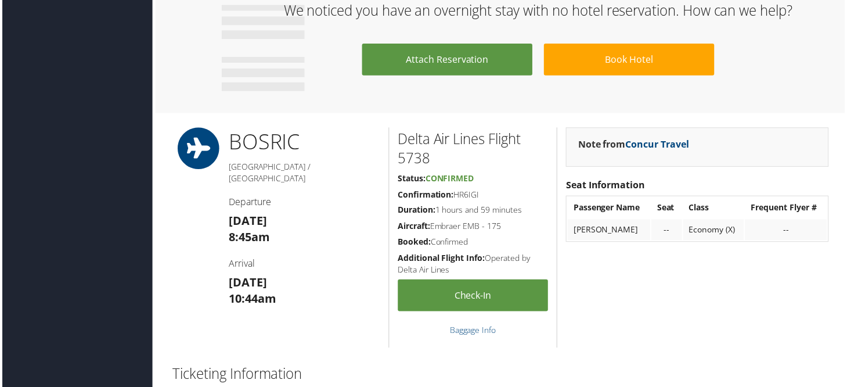
scroll to position [658, 0]
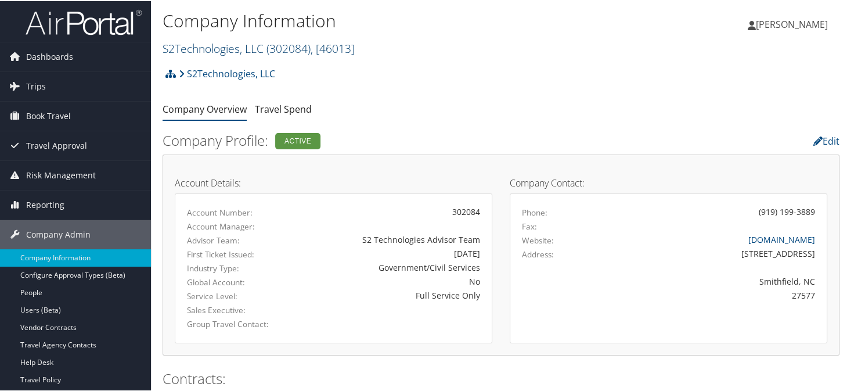
click at [219, 52] on link "S2Technologies, LLC ( 302084 ) , [ 46013 ]" at bounding box center [259, 47] width 192 height 16
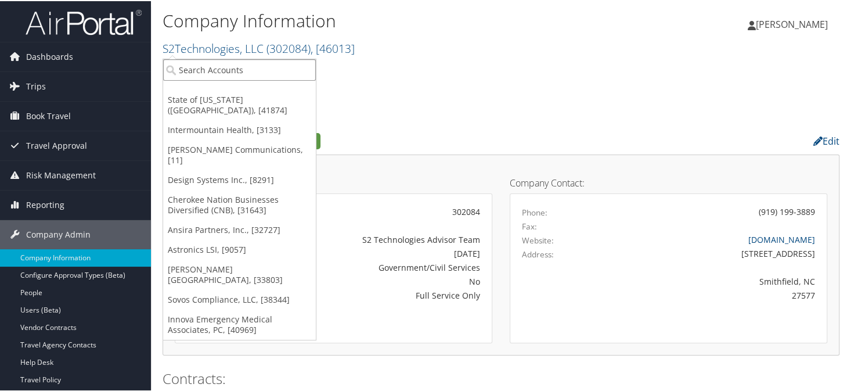
click at [220, 71] on input "search" at bounding box center [239, 68] width 153 height 21
type input "extra space"
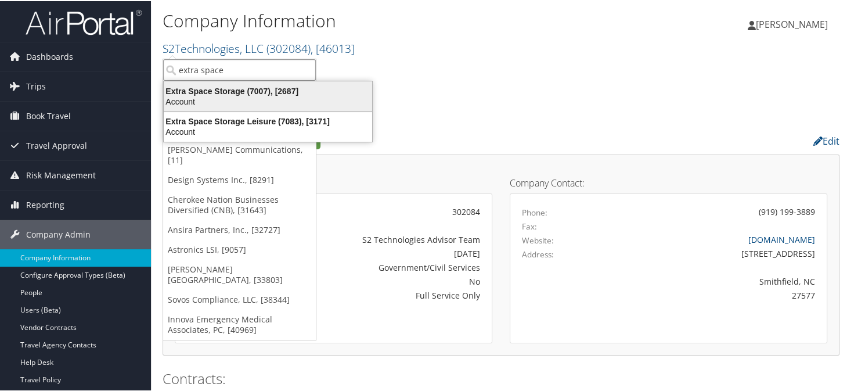
click at [262, 92] on div "Extra Space Storage (7007), [2687]" at bounding box center [268, 90] width 222 height 10
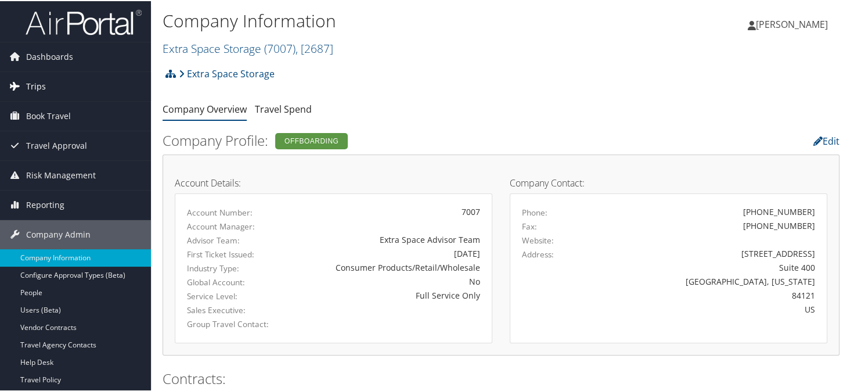
click at [41, 92] on span "Trips" at bounding box center [36, 85] width 20 height 29
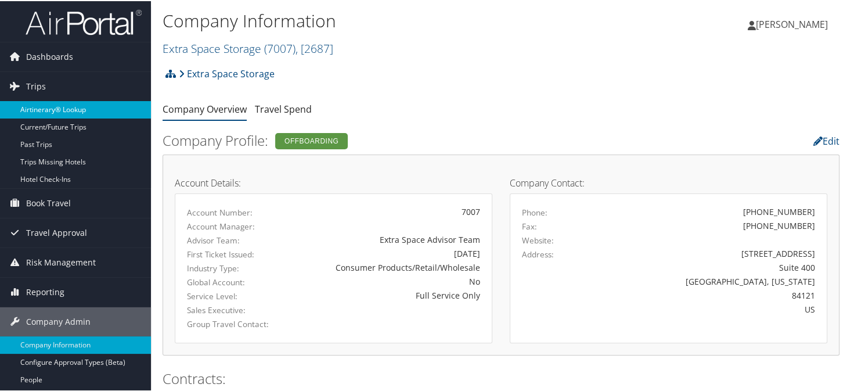
click at [41, 100] on link "Airtinerary® Lookup" at bounding box center [75, 108] width 151 height 17
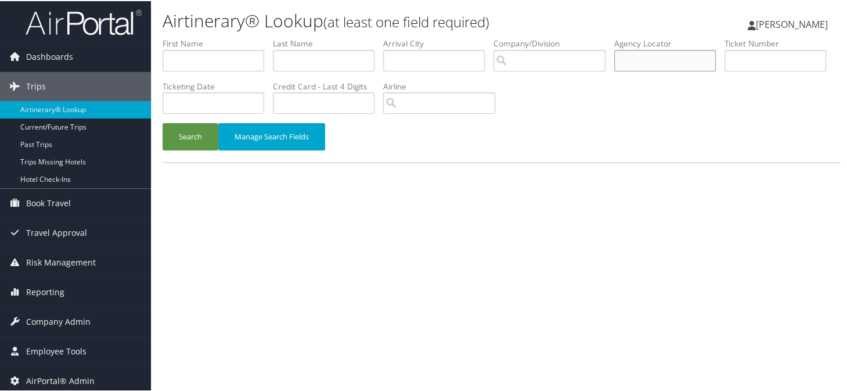
paste input "D8H65T"
type input "D8H65T"
click at [181, 127] on button "Search" at bounding box center [191, 135] width 56 height 27
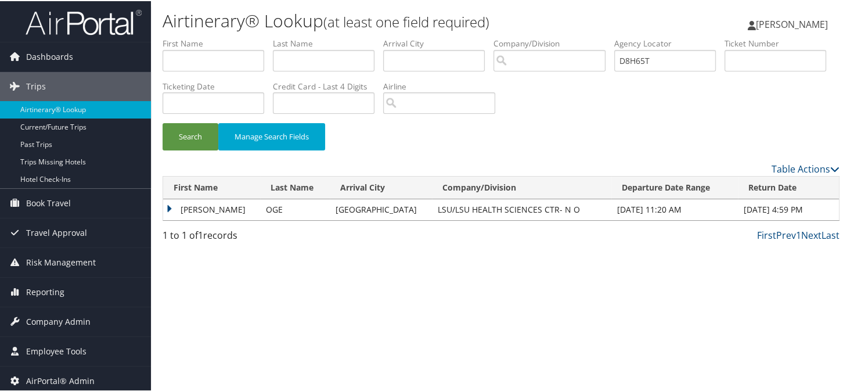
click at [166, 203] on td "LINDA K" at bounding box center [211, 208] width 97 height 21
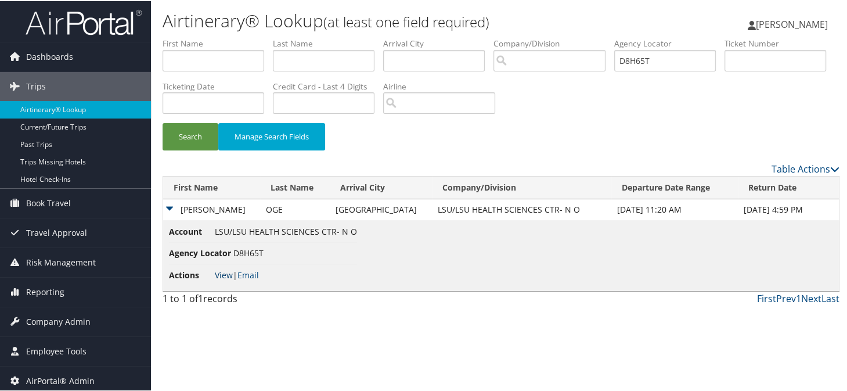
click at [218, 274] on link "View" at bounding box center [224, 273] width 18 height 11
click at [42, 325] on span "Company Admin" at bounding box center [58, 320] width 64 height 29
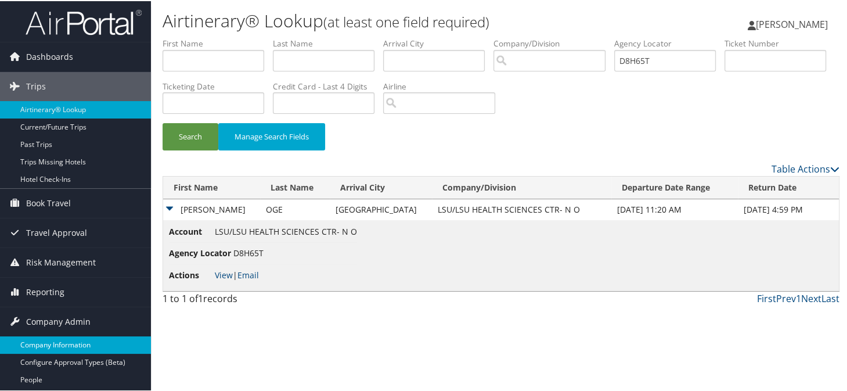
click at [45, 338] on link "Company Information" at bounding box center [75, 343] width 151 height 17
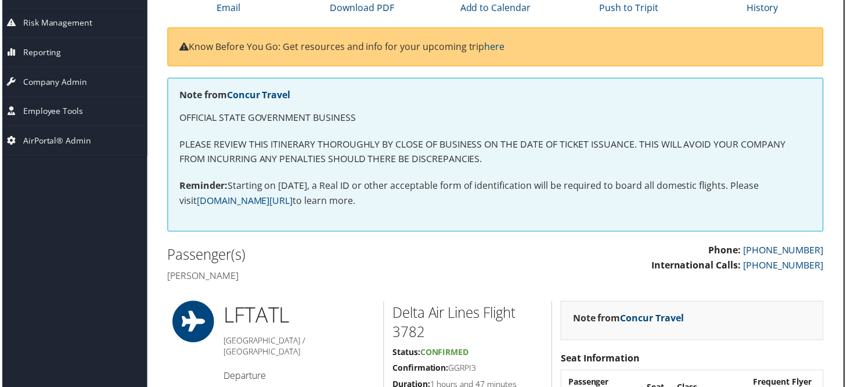
scroll to position [0, 5]
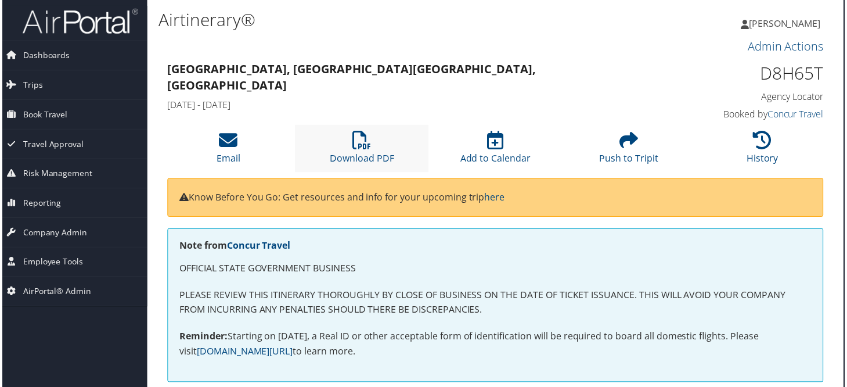
click at [372, 140] on li "Download PDF" at bounding box center [361, 148] width 134 height 47
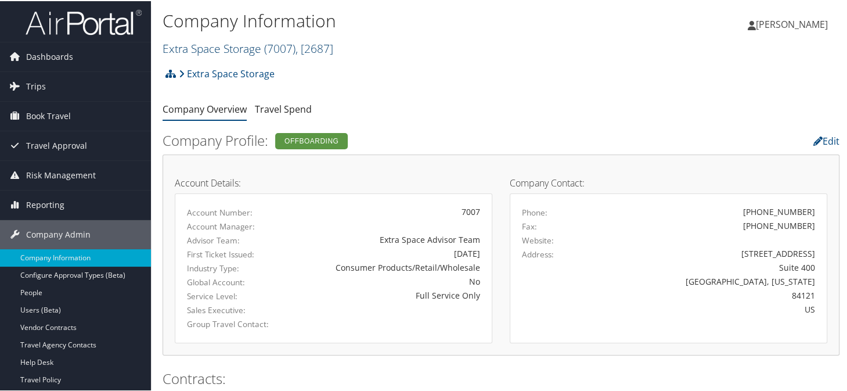
click at [182, 48] on link "Extra Space Storage ( 7007 ) , [ 2687 ]" at bounding box center [248, 47] width 171 height 16
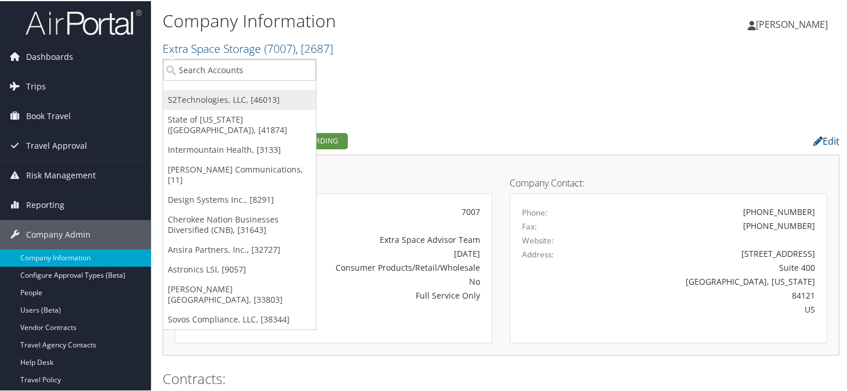
click at [214, 89] on link "S2Technologies, LLC, [46013]" at bounding box center [239, 99] width 153 height 20
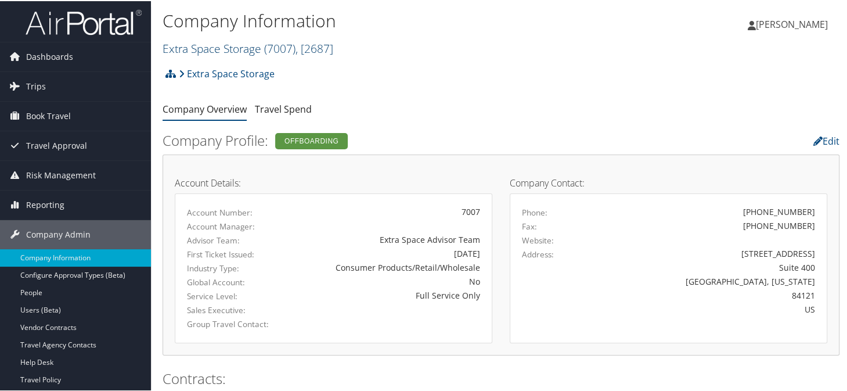
drag, startPoint x: 207, startPoint y: 48, endPoint x: 206, endPoint y: 57, distance: 10.0
click at [207, 50] on link "Extra Space Storage ( 7007 ) , [ 2687 ]" at bounding box center [248, 47] width 171 height 16
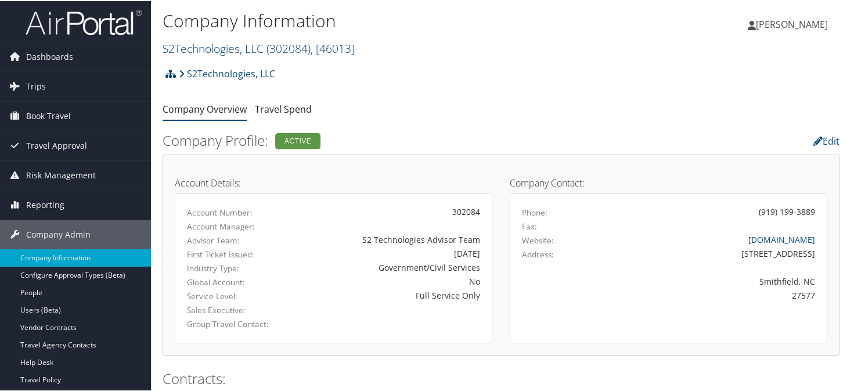
click at [204, 51] on link "S2Technologies, LLC ( 302084 ) , [ 46013 ]" at bounding box center [259, 47] width 192 height 16
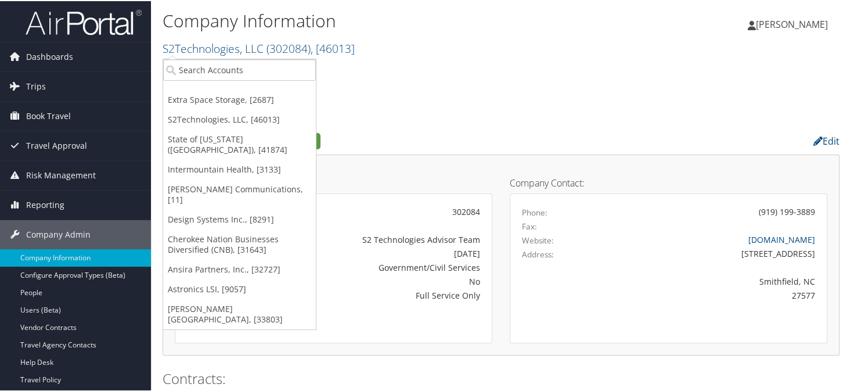
click at [519, 34] on div "Company Information S2Technologies, LLC ( 302084 ) , [ 46013 ] Extra Space Stor…" at bounding box center [388, 32] width 451 height 49
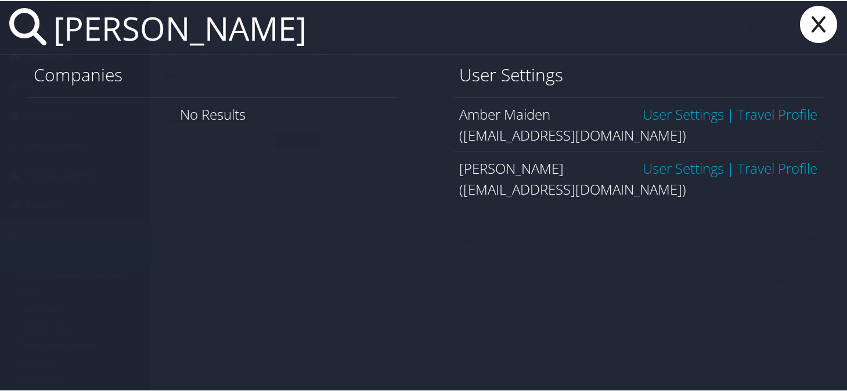
type input "amber mai"
click at [815, 21] on icon at bounding box center [818, 23] width 46 height 37
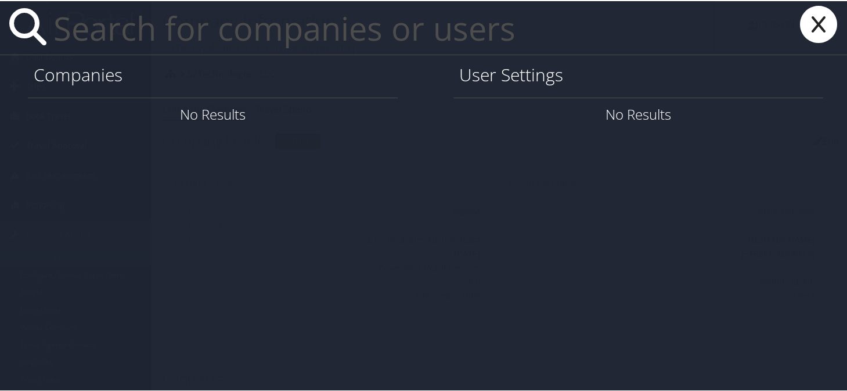
paste input "jordan@infusemed.com"
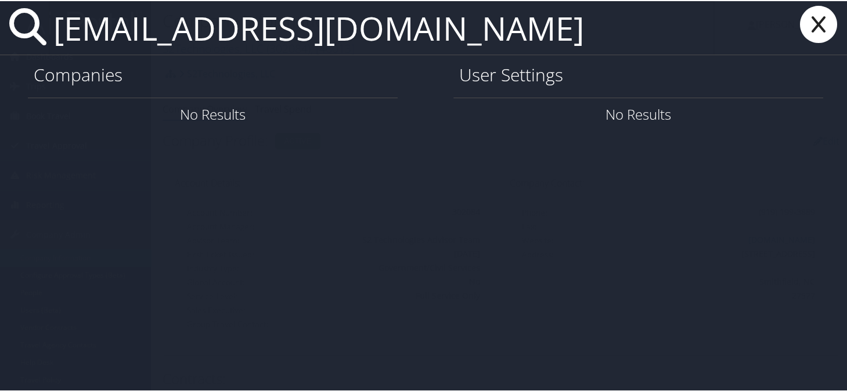
type input "jordan@infusemed.com"
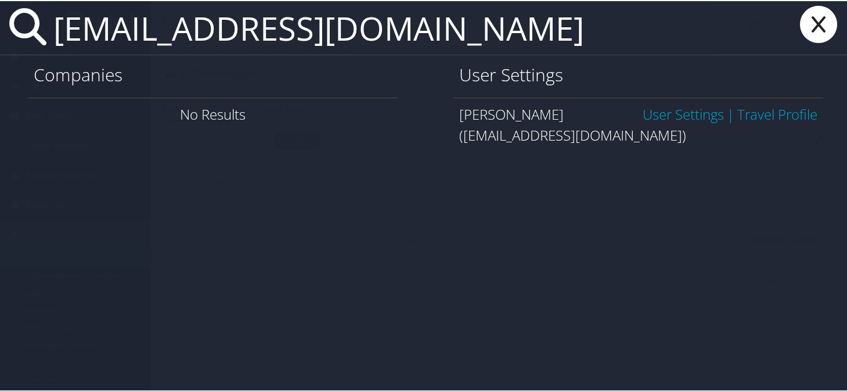
click at [653, 116] on link "User Settings" at bounding box center [683, 112] width 81 height 19
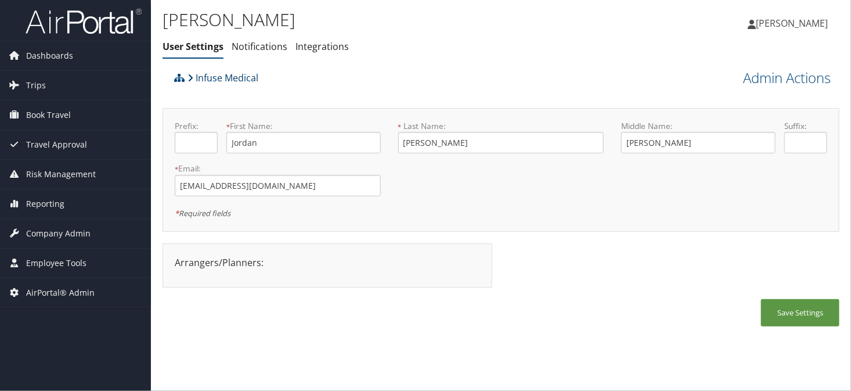
click at [233, 80] on link "Infuse Medical" at bounding box center [223, 77] width 71 height 23
click at [509, 95] on div "Infuse Medical" at bounding box center [416, 81] width 491 height 31
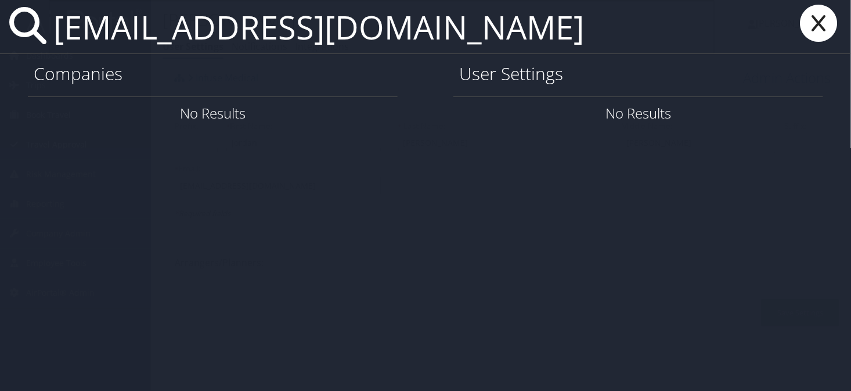
type input "mrichards@infusemed.com"
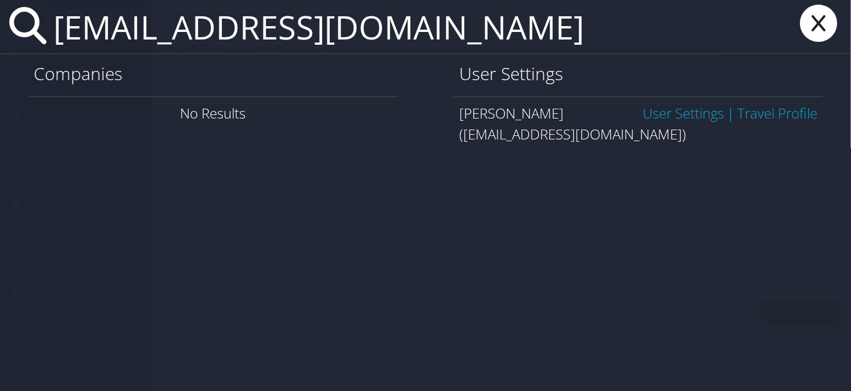
click at [672, 111] on link "User Settings" at bounding box center [683, 112] width 81 height 19
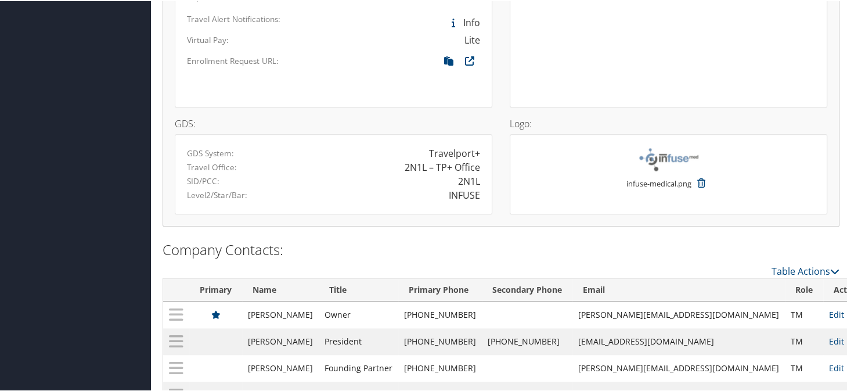
scroll to position [827, 0]
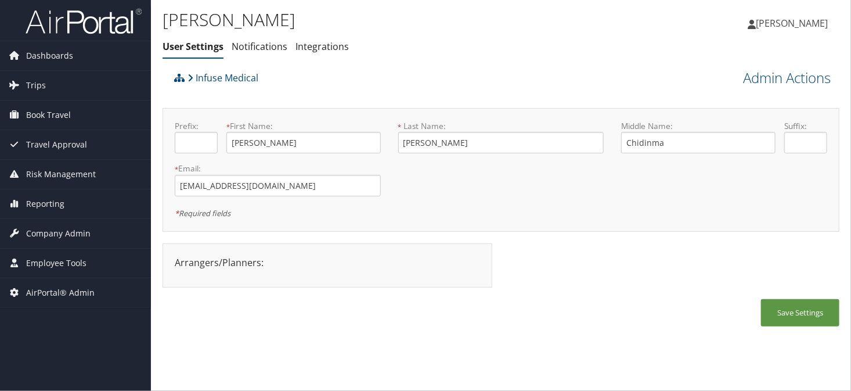
click at [504, 49] on ul "User Settings Notifications Integrations" at bounding box center [388, 47] width 451 height 21
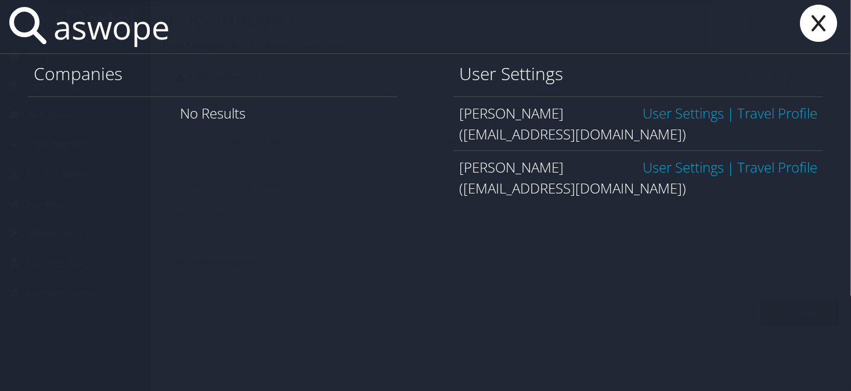
type input "aswope"
click at [685, 167] on link "User Settings" at bounding box center [683, 166] width 81 height 19
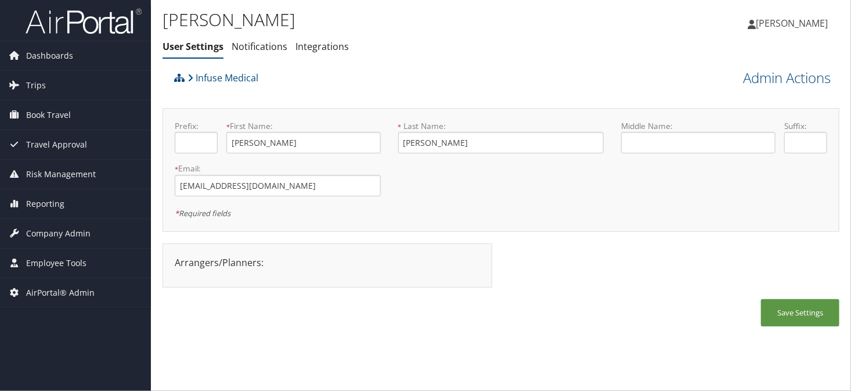
click at [508, 51] on ul "User Settings Notifications Integrations" at bounding box center [388, 47] width 451 height 21
click at [245, 73] on link "Infuse Medical" at bounding box center [223, 77] width 71 height 23
click at [217, 80] on link "Infuse Medical" at bounding box center [223, 77] width 71 height 23
click at [401, 70] on div "Infuse Medical" at bounding box center [416, 81] width 491 height 31
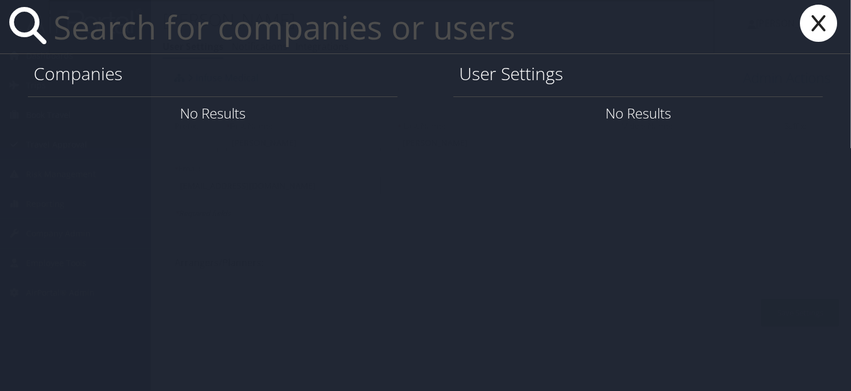
paste input "XIAOLI.ZHANG.AT.COLORADO.EDU"
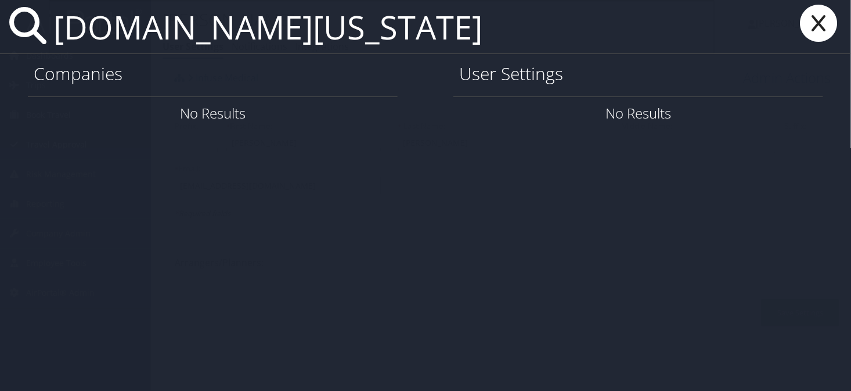
type input "XIAOLI.ZHANG.AT.COLORADO.EDU"
click at [822, 22] on icon at bounding box center [818, 23] width 46 height 37
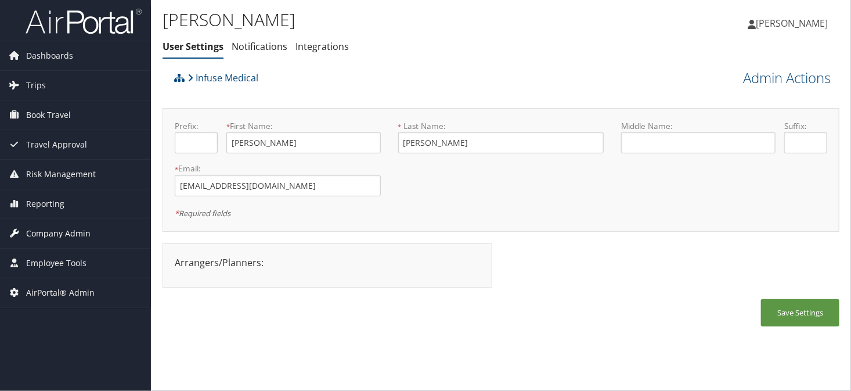
click at [74, 232] on span "Company Admin" at bounding box center [58, 233] width 64 height 29
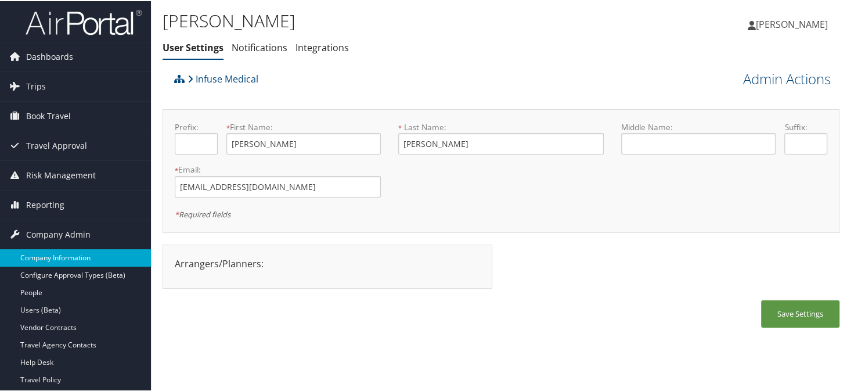
click at [70, 250] on link "Company Information" at bounding box center [75, 256] width 151 height 17
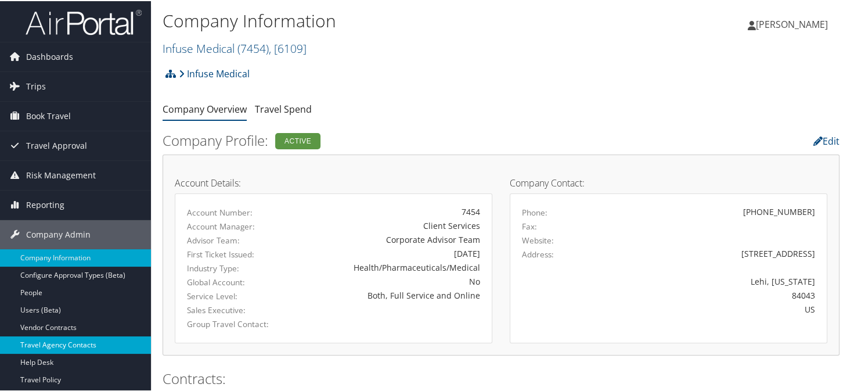
click at [60, 341] on link "Travel Agency Contacts" at bounding box center [75, 343] width 151 height 17
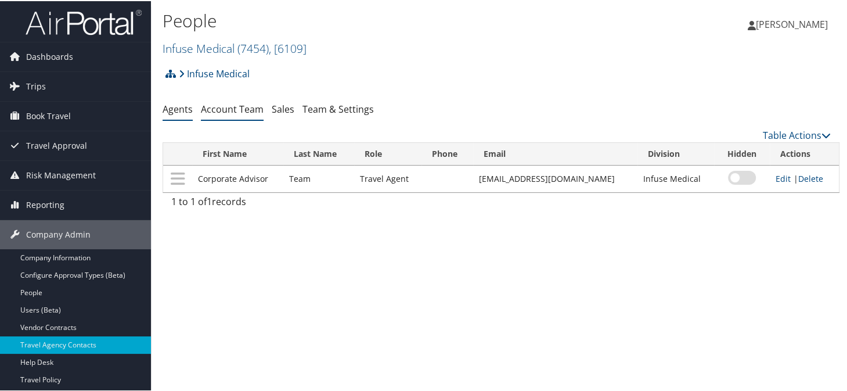
click at [221, 111] on link "Account Team" at bounding box center [232, 108] width 63 height 13
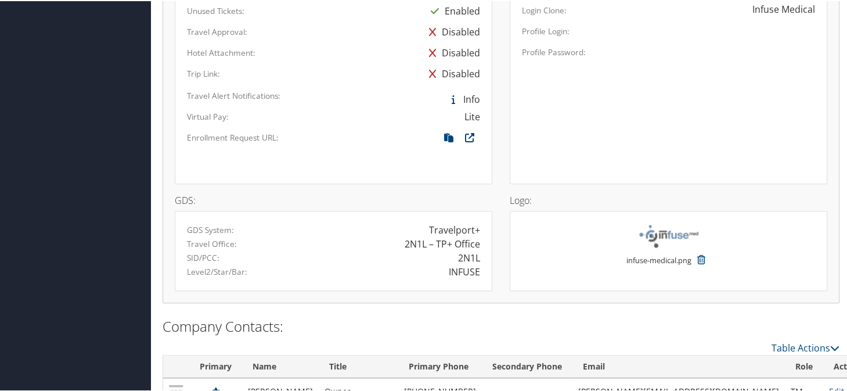
scroll to position [813, 0]
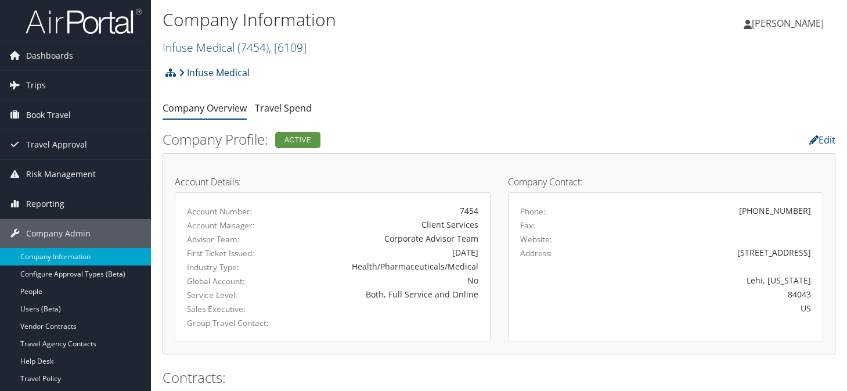
click at [185, 50] on link "Infuse Medical ( 7454 ) , [ 6109 ]" at bounding box center [235, 47] width 144 height 16
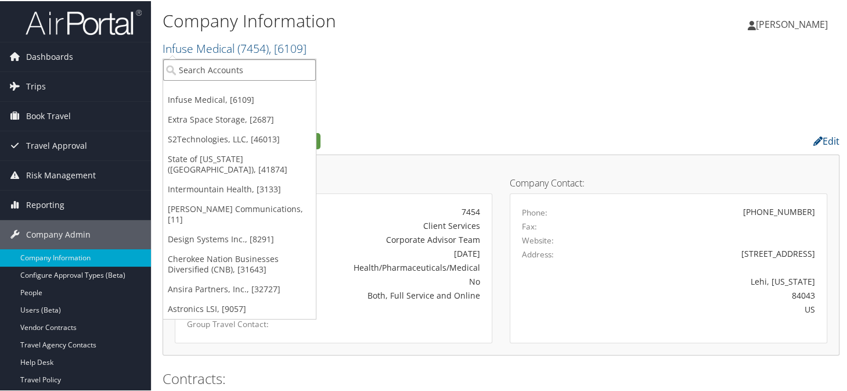
click at [202, 74] on input "search" at bounding box center [239, 68] width 153 height 21
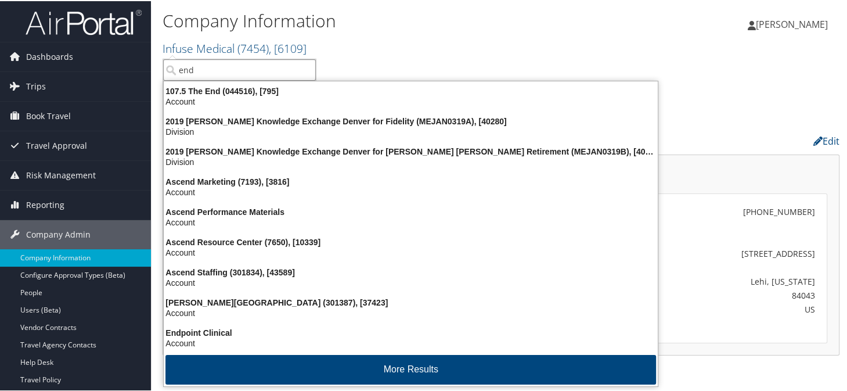
type input "endi"
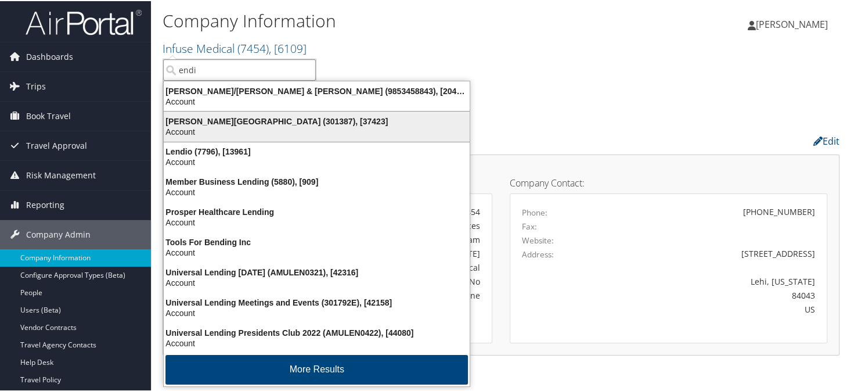
click at [201, 132] on div "Account" at bounding box center [317, 130] width 320 height 10
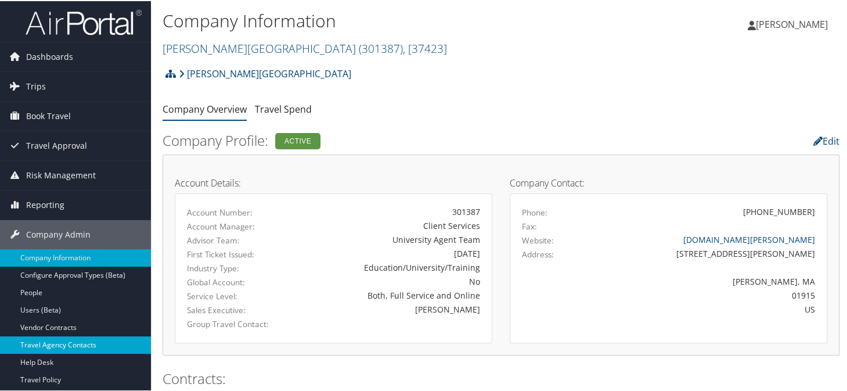
click at [48, 344] on link "Travel Agency Contacts" at bounding box center [75, 343] width 151 height 17
